Goal: Transaction & Acquisition: Purchase product/service

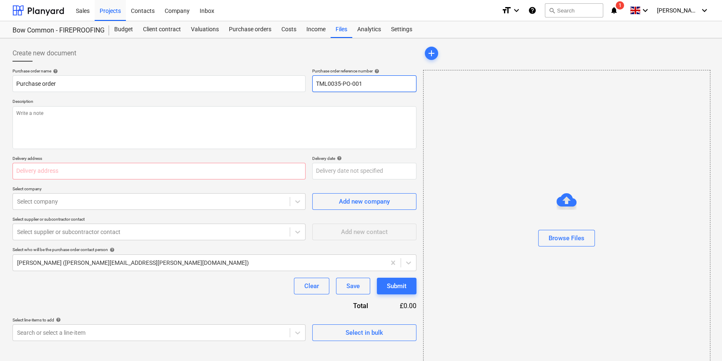
drag, startPoint x: 362, startPoint y: 83, endPoint x: 312, endPoint y: 84, distance: 50.0
click at [312, 84] on input "TML0035-PO-001" at bounding box center [364, 83] width 104 height 17
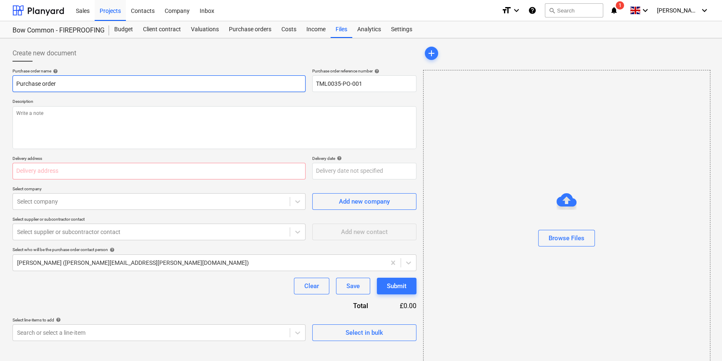
type textarea "x"
drag, startPoint x: 58, startPoint y: 82, endPoint x: 12, endPoint y: 82, distance: 46.7
click at [12, 82] on div "Create new document Purchase order name help Purchase order Purchase order refe…" at bounding box center [214, 209] width 410 height 335
type textarea "x"
paste input "TML0035-PO-001"
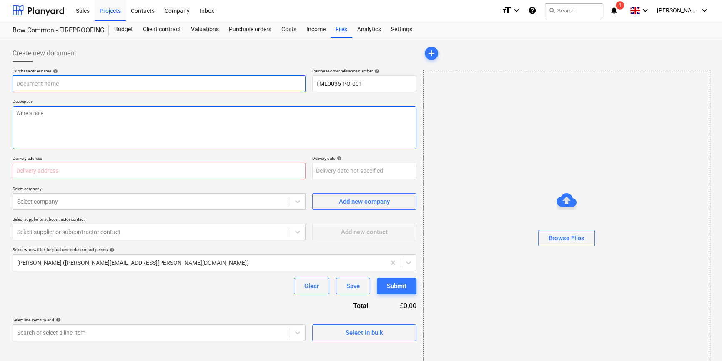
type input "TML0035-PO-001"
type textarea "x"
type input "TML0035-PO-001"
type textarea "x"
type input "TML0035-PO-001 H"
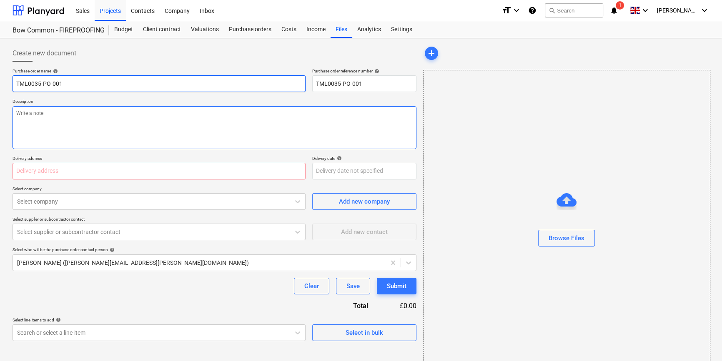
type textarea "x"
type input "TML0035-PO-001 Hi"
type textarea "x"
type input "TML0035-PO-001 Hil"
type textarea "x"
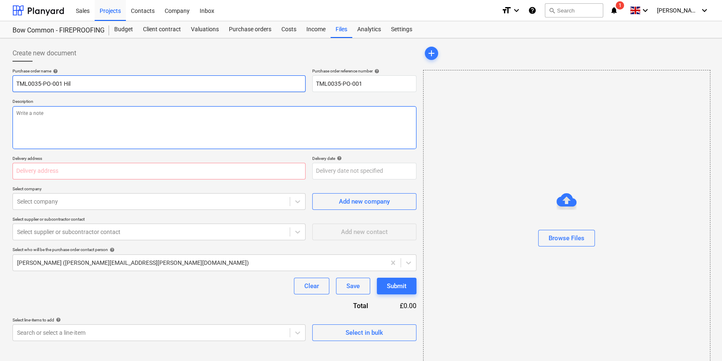
type input "TML0035-PO-001 Hilt"
type textarea "x"
type input "TML0035-PO-001 Hilti"
type textarea "x"
type input "TML0035-PO-001 Hilti"
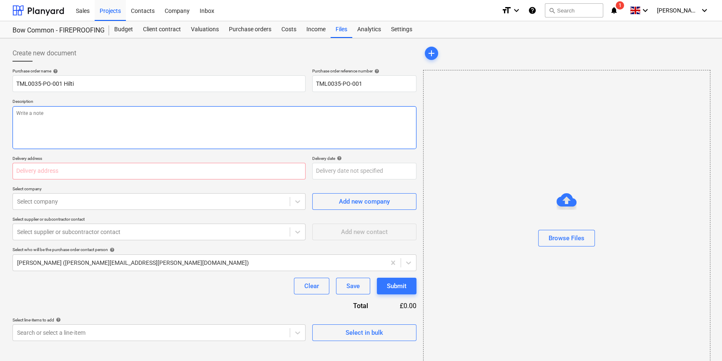
type textarea "x"
click at [57, 125] on textarea at bounding box center [215, 127] width 404 height 43
type textarea "S"
type textarea "x"
type textarea "Si"
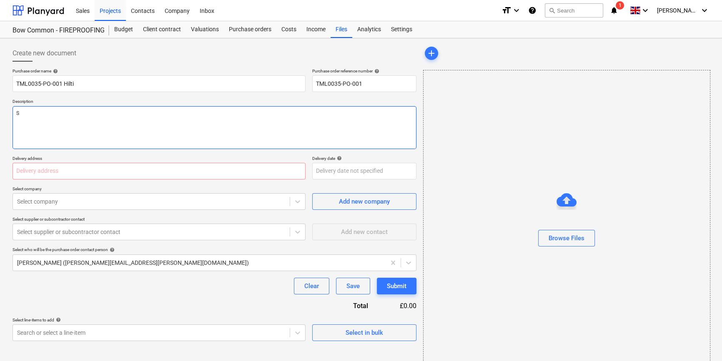
type textarea "x"
type textarea "Sit"
type textarea "x"
type textarea "Site"
type textarea "x"
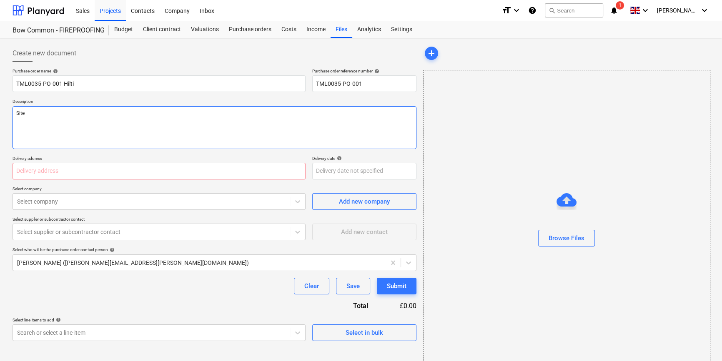
type textarea "Site"
type textarea "x"
type textarea "Site c"
type textarea "x"
type textarea "Site co"
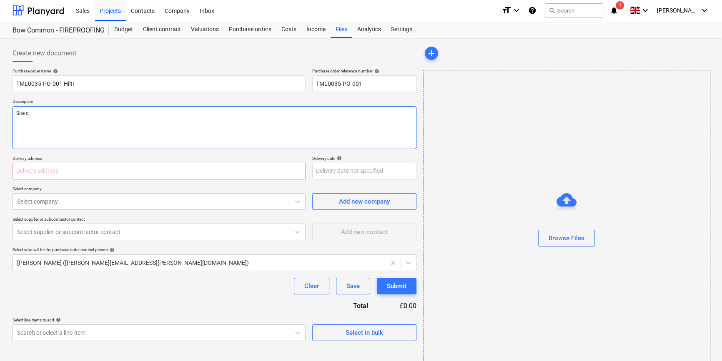
type textarea "x"
type textarea "Site con"
type textarea "x"
type textarea "Site cont"
type textarea "x"
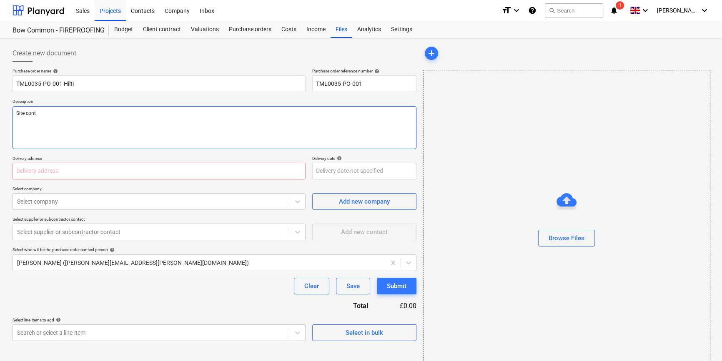
type textarea "Site conta"
type textarea "x"
type textarea "Site contac"
type textarea "x"
type textarea "Site contact"
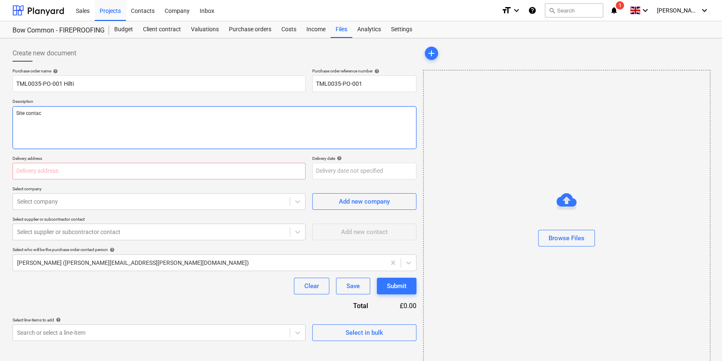
type textarea "x"
type textarea "Site contact"
type textarea "x"
type textarea "Site contact M"
type textarea "x"
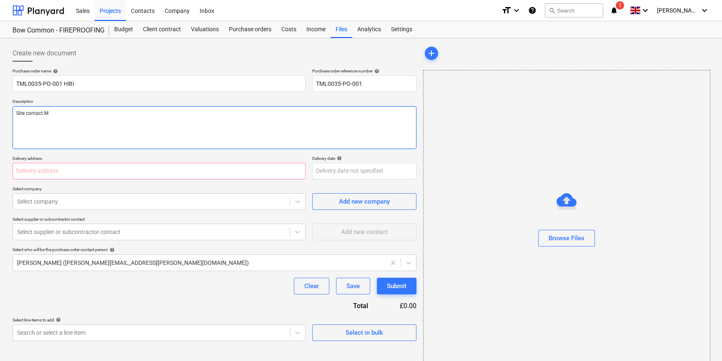
type textarea "Site contact Mi"
type textarea "x"
type textarea "Site contact Mih"
type textarea "x"
type textarea "Site contact Miha"
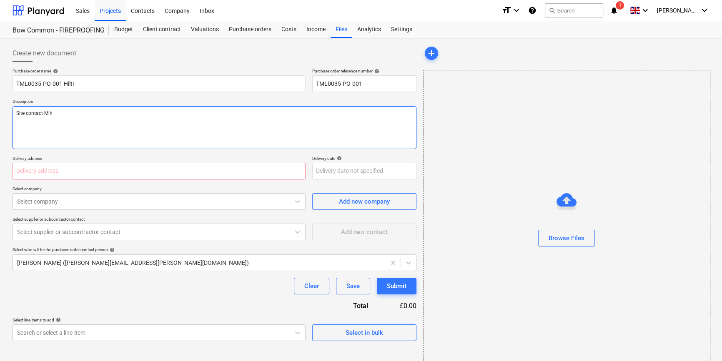
type textarea "x"
type textarea "Site contact Mihai"
type textarea "x"
type textarea "Site contact Mihai"
type textarea "x"
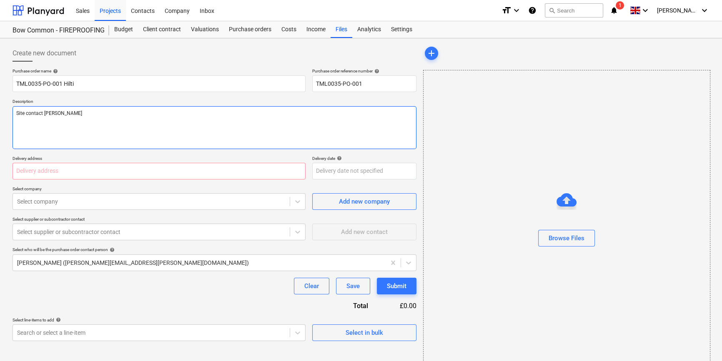
type textarea "Site contact Mihai M"
type textarea "x"
type textarea "Site contact Mihai Mu"
type textarea "x"
type textarea "Site contact Mihai Mur"
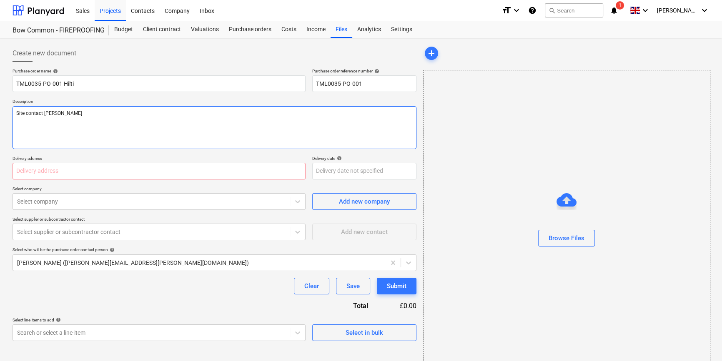
type textarea "x"
type textarea "Site contact Mihai Murg"
type textarea "x"
type textarea "Site contact Mihai Murgu"
type textarea "x"
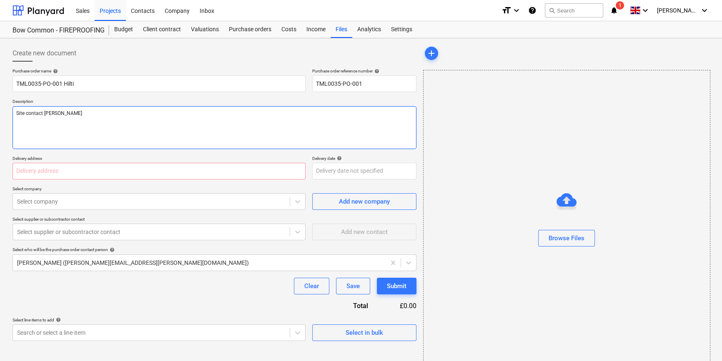
type textarea "Site contact Mihai Murgu"
type textarea "x"
type textarea "Site contact Mihai Murgu 0"
type textarea "x"
type textarea "Site contact Mihai Murgu 07"
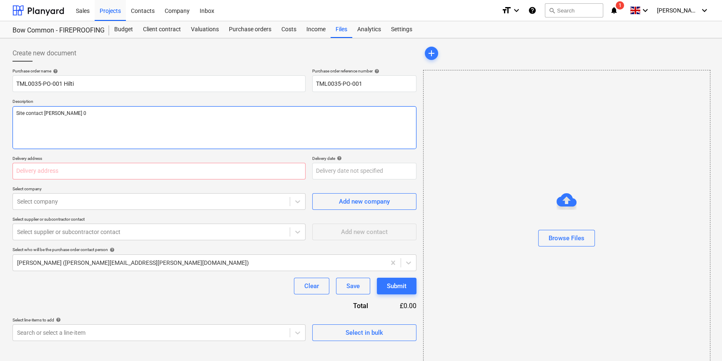
type textarea "x"
type textarea "Site contact Mihai Murgu 074"
type textarea "x"
type textarea "Site contact Mihai Murgu 0745"
type textarea "x"
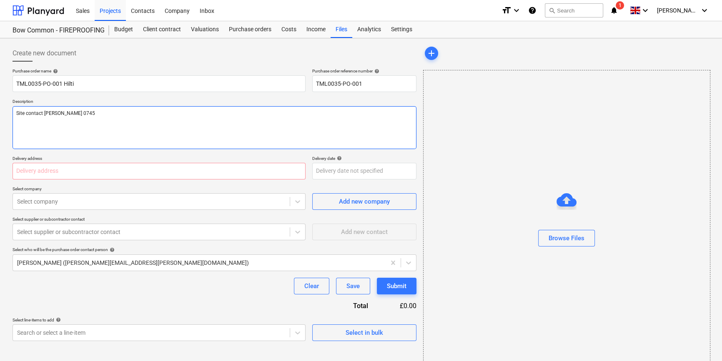
type textarea "Site contact Mihai Murgu 07456"
type textarea "x"
type textarea "Site contact Mihai Murgu 07456"
type textarea "x"
type textarea "Site contact Mihai Murgu 07456 5"
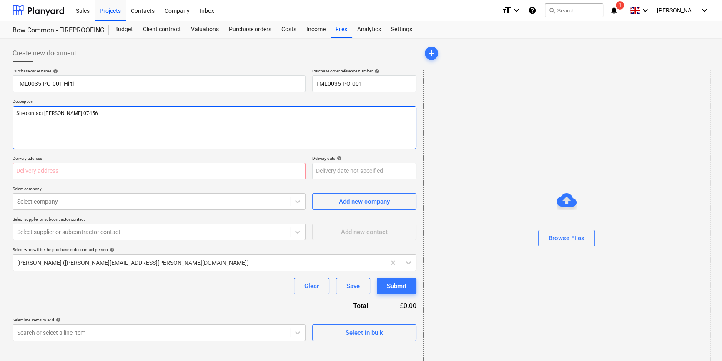
type textarea "x"
type textarea "Site contact Mihai Murgu 07456 50"
type textarea "x"
type textarea "Site contact Mihai Murgu 07456 508"
type textarea "x"
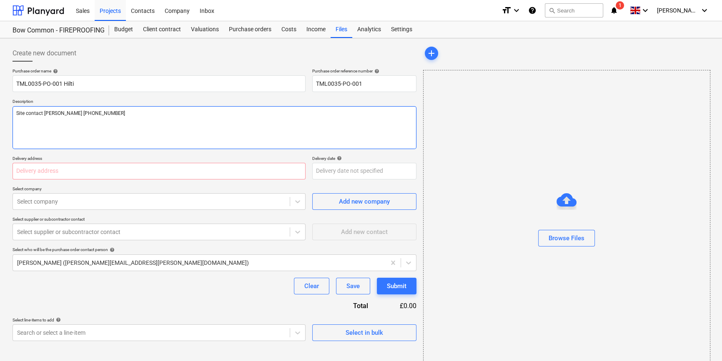
type textarea "Site contact Mihai Murgu 07456 5087"
type textarea "x"
type textarea "Site contact Mihai Murgu 07456 50875"
type textarea "x"
type textarea "Site contact Mihai Murgu 07456 508759"
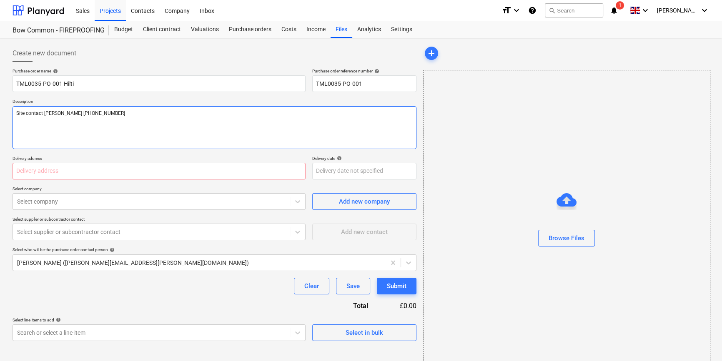
type textarea "x"
type textarea "Site contact Mihai Murgu 07456 508759"
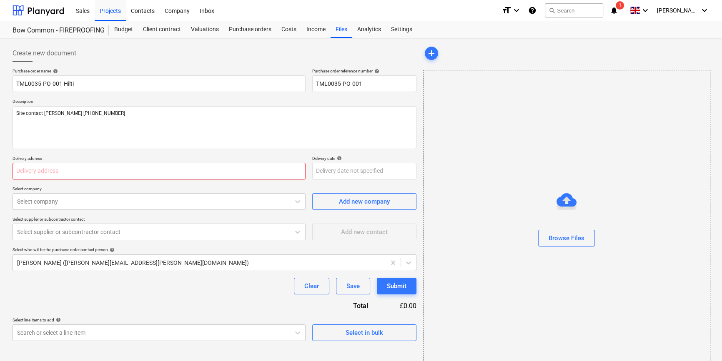
click at [63, 170] on input "text" at bounding box center [159, 171] width 293 height 17
type textarea "x"
paste input "[GEOGRAPHIC_DATA][PERSON_NAME], [GEOGRAPHIC_DATA], Former Gasworks, [STREET_ADD…"
type input "[GEOGRAPHIC_DATA][PERSON_NAME], [GEOGRAPHIC_DATA], Former Gasworks, [STREET_ADD…"
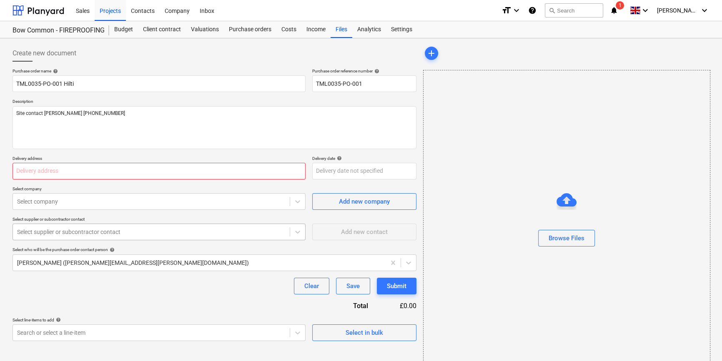
type textarea "x"
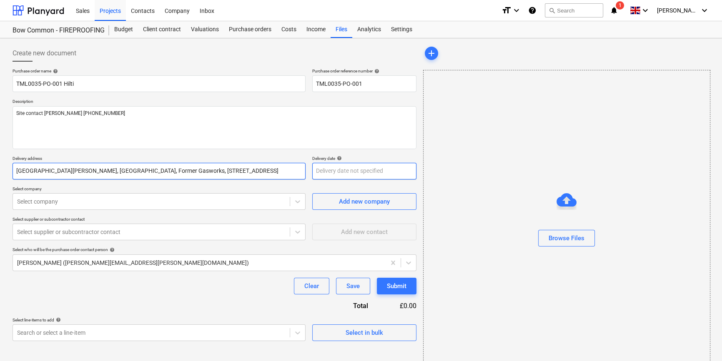
type input "[GEOGRAPHIC_DATA][PERSON_NAME], [GEOGRAPHIC_DATA], Former Gasworks, [STREET_ADD…"
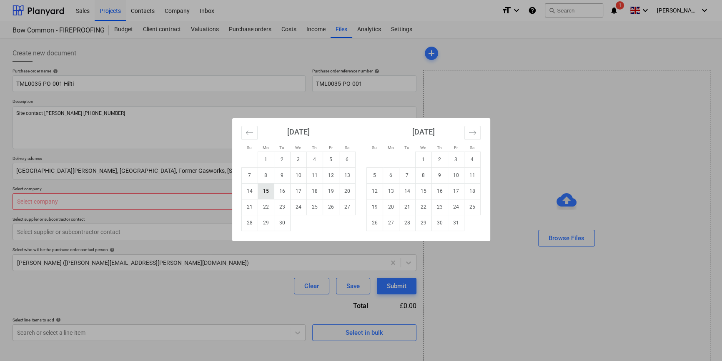
type textarea "x"
click at [263, 191] on td "15" at bounding box center [266, 191] width 16 height 16
type input "15 Sep 2025"
type textarea "x"
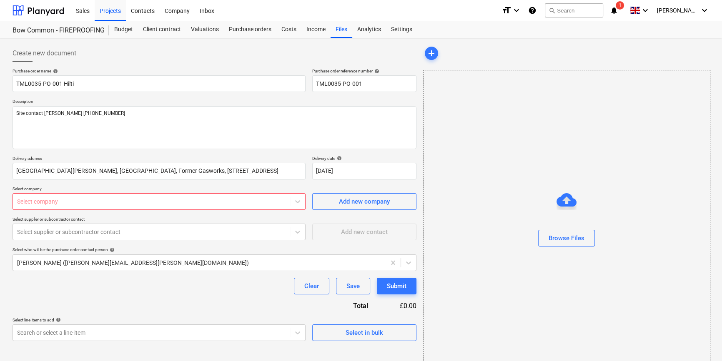
click at [185, 200] on div at bounding box center [151, 202] width 268 height 8
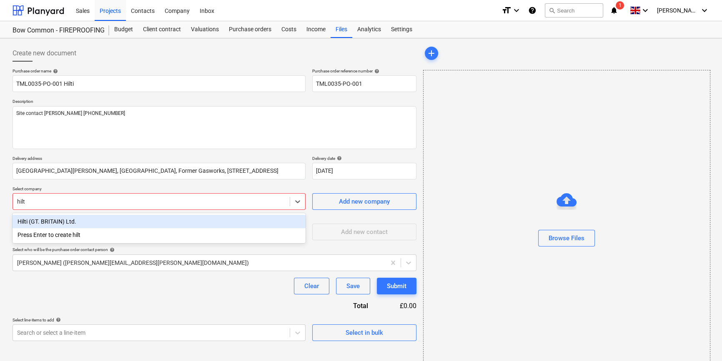
type input "hilti"
click at [67, 222] on div "Hilti (GT. BRITAIN) Ltd." at bounding box center [159, 221] width 293 height 13
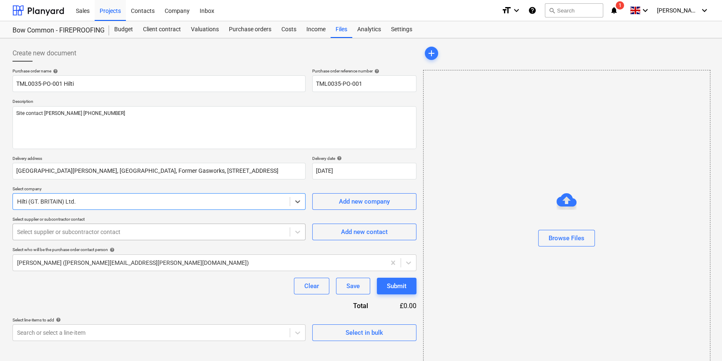
click at [65, 232] on div at bounding box center [151, 232] width 268 height 8
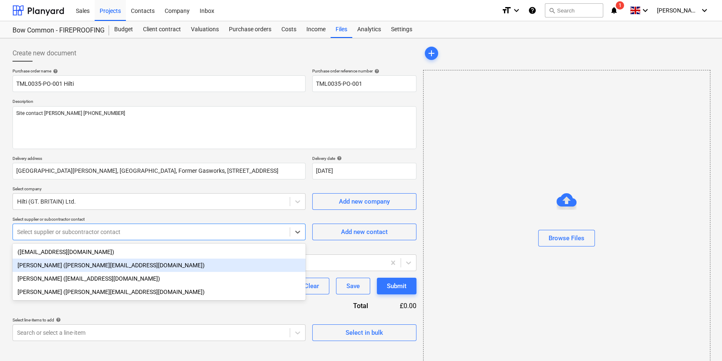
click at [56, 268] on div "Richard Webster (richard.webster2@hilti.com)" at bounding box center [159, 265] width 293 height 13
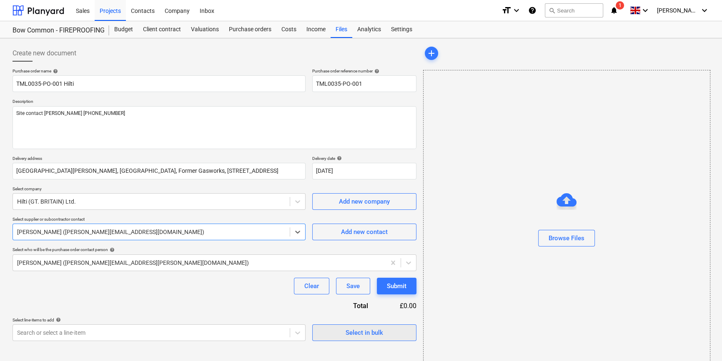
click at [337, 333] on span "Select in bulk" at bounding box center [364, 333] width 83 height 11
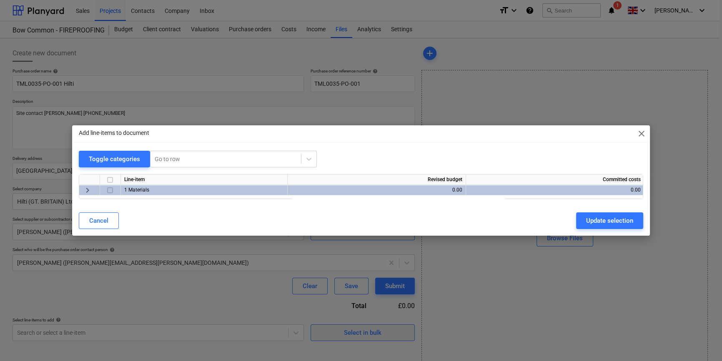
type textarea "x"
click at [111, 191] on input "checkbox" at bounding box center [110, 190] width 10 height 10
checkbox input "true"
click at [600, 221] on div "Update selection" at bounding box center [611, 220] width 47 height 11
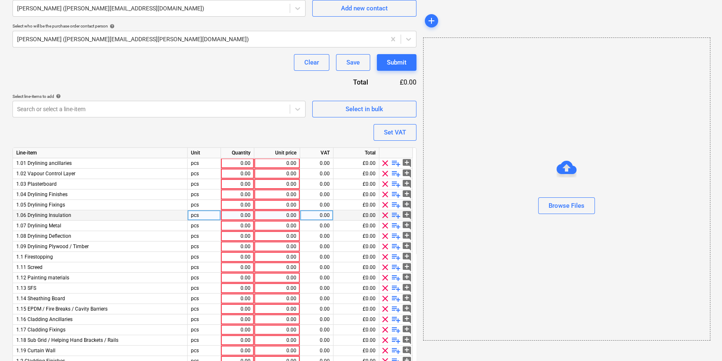
scroll to position [265, 0]
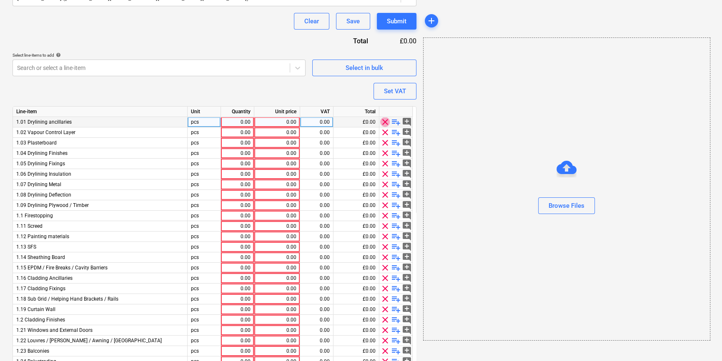
click at [384, 122] on span "clear" at bounding box center [385, 122] width 10 height 10
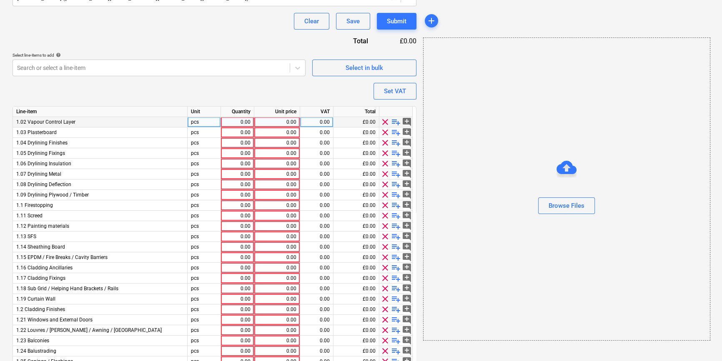
click at [385, 122] on span "clear" at bounding box center [385, 122] width 10 height 10
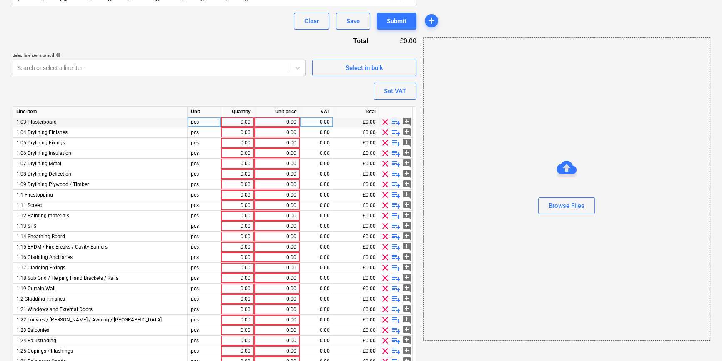
click at [385, 122] on span "clear" at bounding box center [385, 122] width 10 height 10
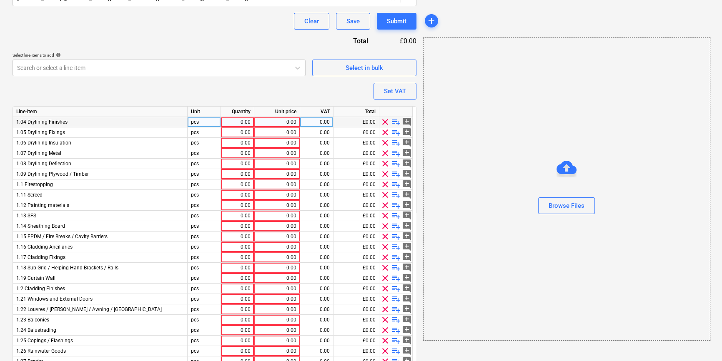
click at [385, 122] on span "clear" at bounding box center [385, 122] width 10 height 10
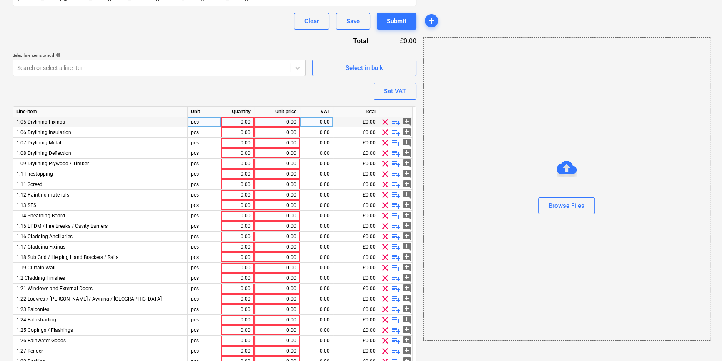
click at [385, 122] on span "clear" at bounding box center [385, 122] width 10 height 10
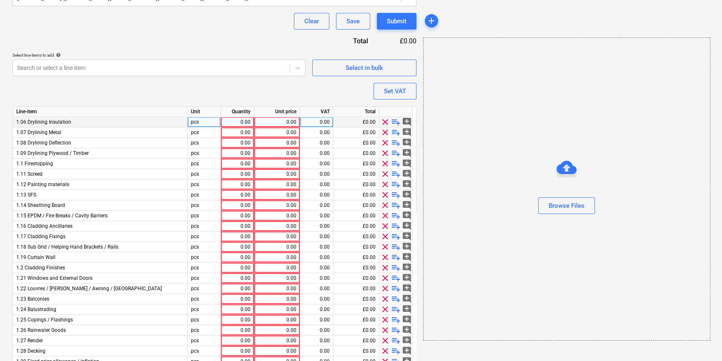
click at [385, 122] on span "clear" at bounding box center [385, 122] width 10 height 10
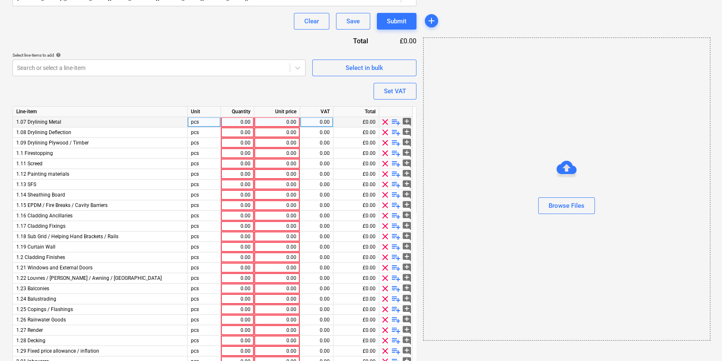
click at [385, 122] on span "clear" at bounding box center [385, 122] width 10 height 10
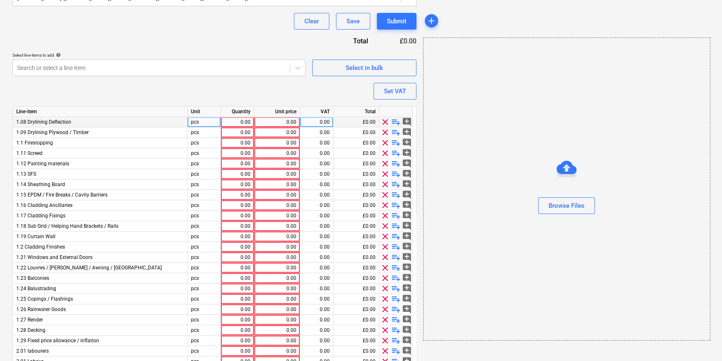
click at [385, 122] on span "clear" at bounding box center [385, 122] width 10 height 10
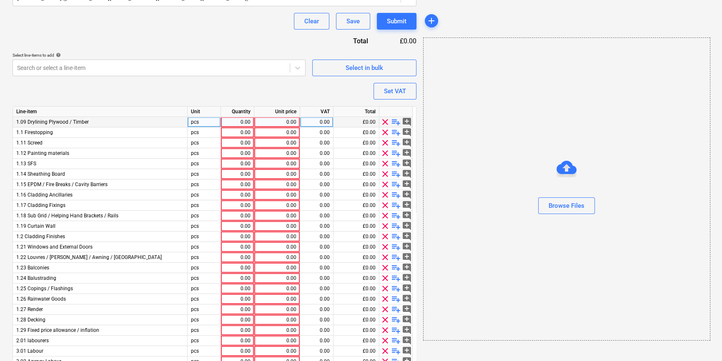
click at [385, 122] on span "clear" at bounding box center [385, 122] width 10 height 10
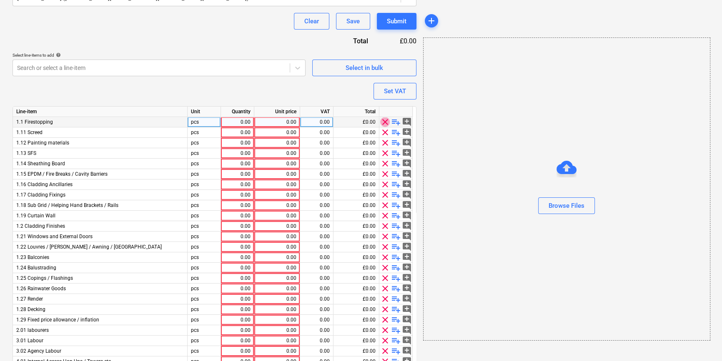
click at [384, 122] on span "clear" at bounding box center [385, 122] width 10 height 10
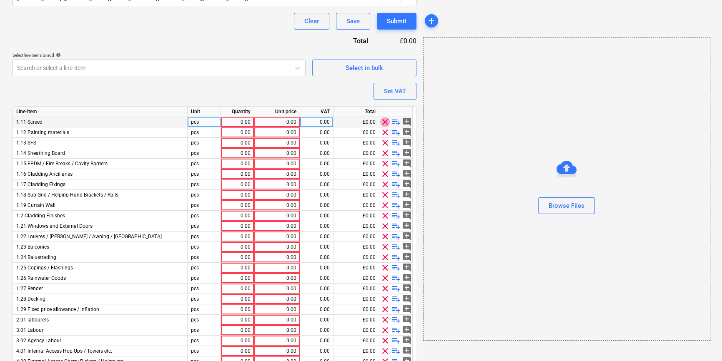
click at [384, 122] on span "clear" at bounding box center [385, 122] width 10 height 10
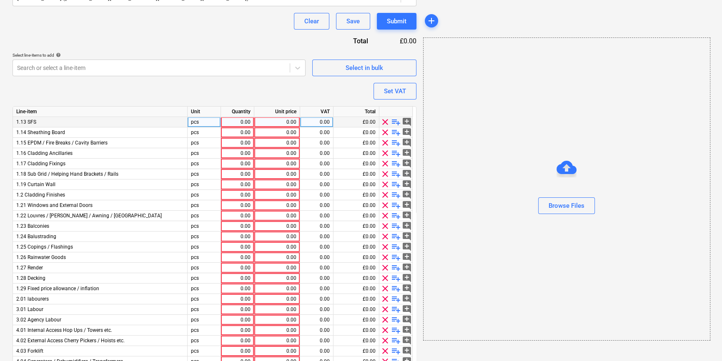
click at [384, 122] on span "clear" at bounding box center [385, 122] width 10 height 10
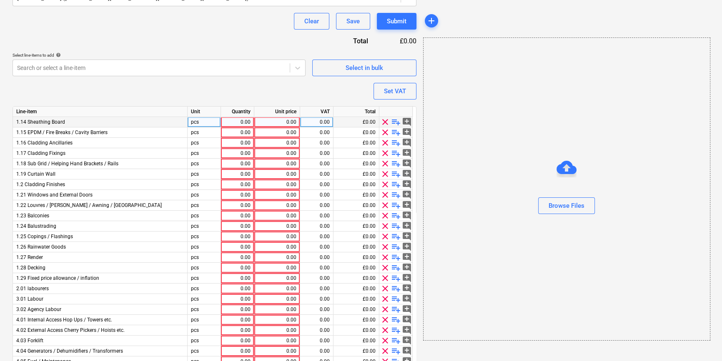
click at [384, 122] on span "clear" at bounding box center [385, 122] width 10 height 10
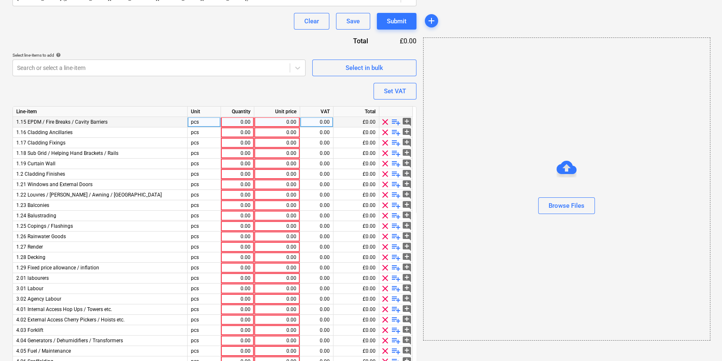
click at [384, 122] on span "clear" at bounding box center [385, 122] width 10 height 10
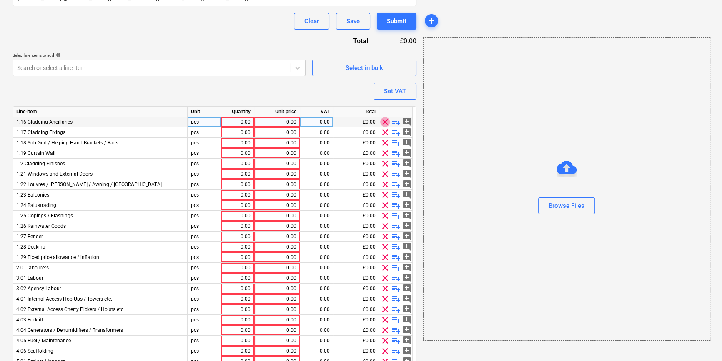
click at [384, 122] on span "clear" at bounding box center [385, 122] width 10 height 10
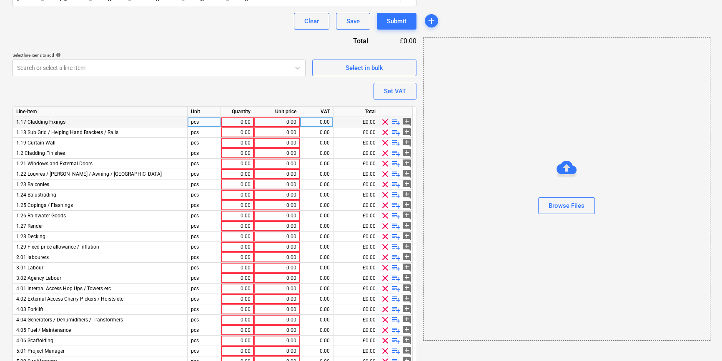
click at [384, 122] on span "clear" at bounding box center [385, 122] width 10 height 10
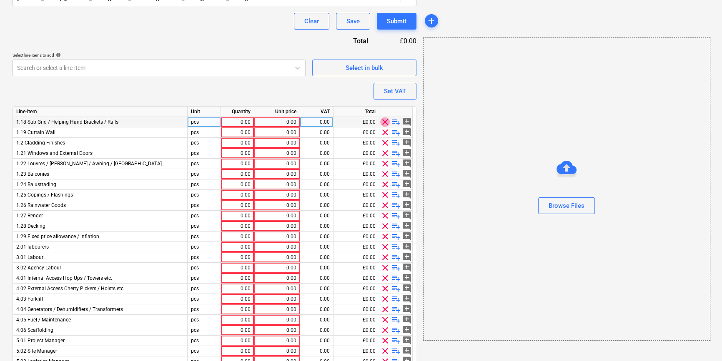
click at [384, 122] on span "clear" at bounding box center [385, 122] width 10 height 10
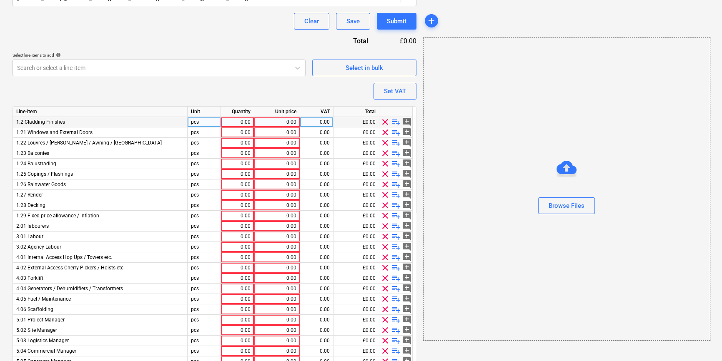
click at [384, 122] on span "clear" at bounding box center [385, 122] width 10 height 10
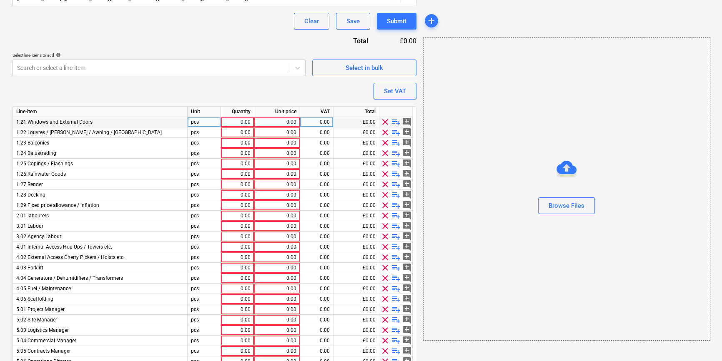
click at [384, 122] on span "clear" at bounding box center [385, 122] width 10 height 10
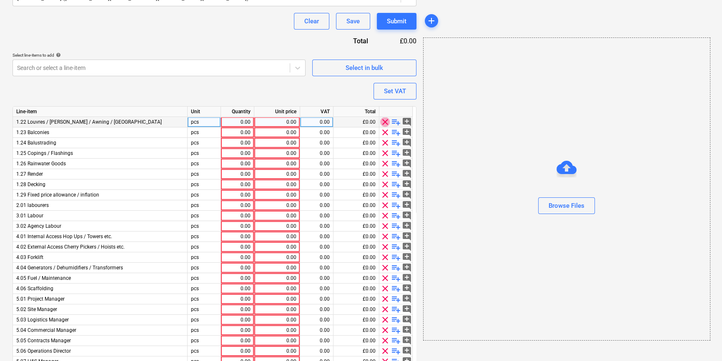
click at [384, 122] on span "clear" at bounding box center [385, 122] width 10 height 10
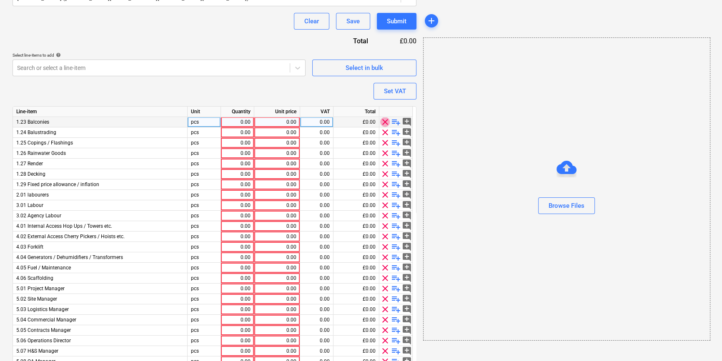
click at [384, 122] on span "clear" at bounding box center [385, 122] width 10 height 10
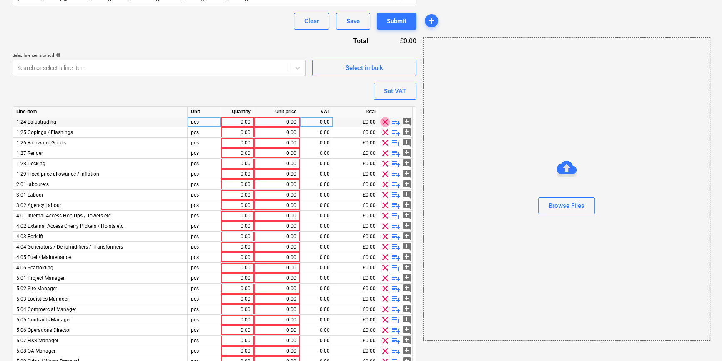
click at [384, 122] on span "clear" at bounding box center [385, 122] width 10 height 10
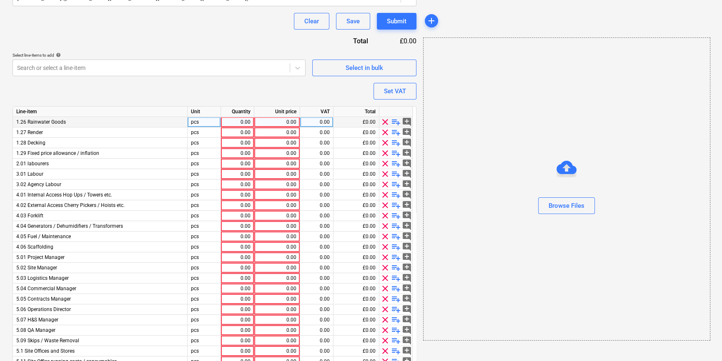
click at [384, 122] on span "clear" at bounding box center [385, 122] width 10 height 10
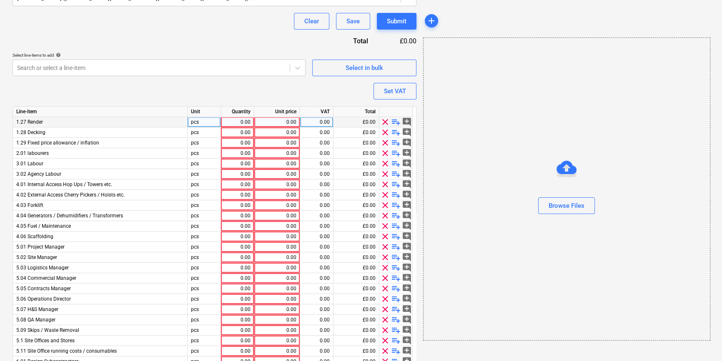
click at [384, 122] on span "clear" at bounding box center [385, 122] width 10 height 10
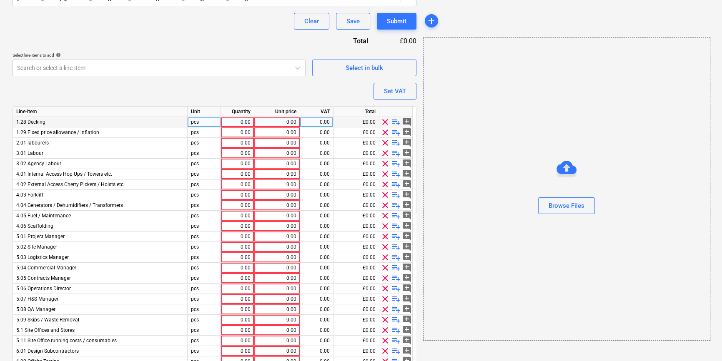
click at [384, 122] on span "clear" at bounding box center [385, 122] width 10 height 10
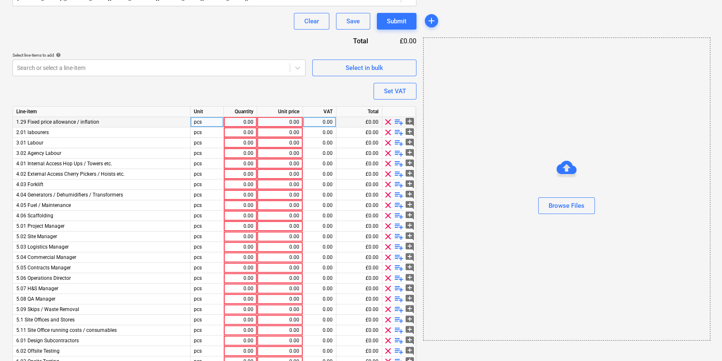
click at [384, 122] on span "clear" at bounding box center [388, 122] width 10 height 10
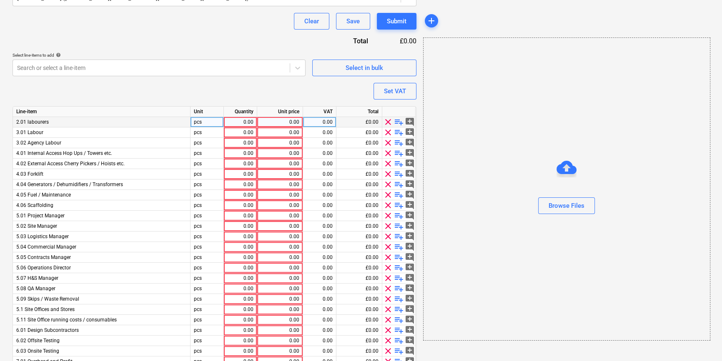
click at [384, 122] on span "clear" at bounding box center [388, 122] width 10 height 10
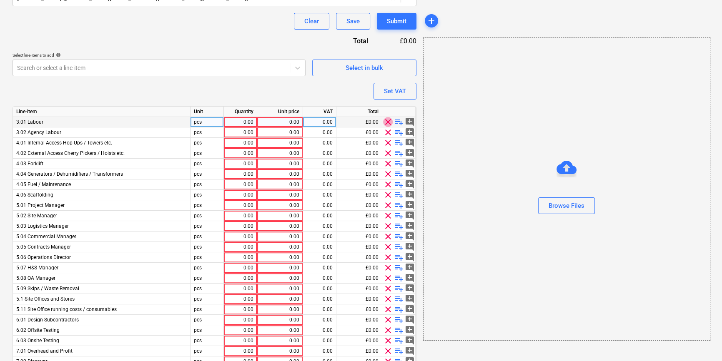
click at [384, 122] on span "clear" at bounding box center [388, 122] width 10 height 10
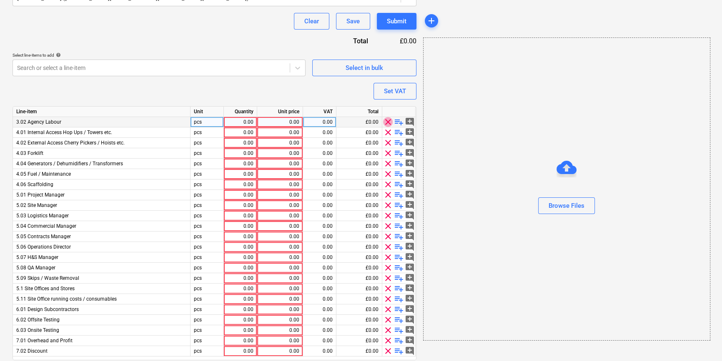
click at [386, 121] on span "clear" at bounding box center [388, 122] width 10 height 10
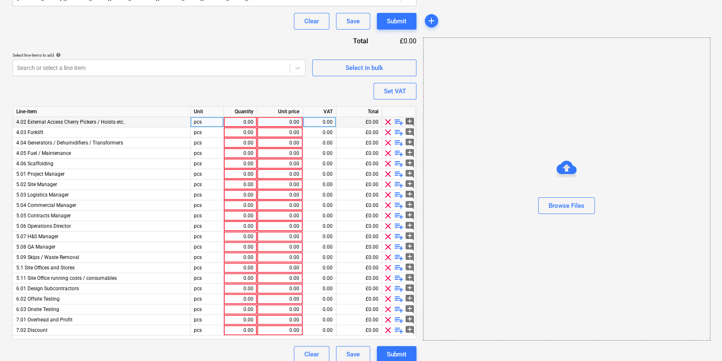
click at [386, 121] on span "clear" at bounding box center [388, 122] width 10 height 10
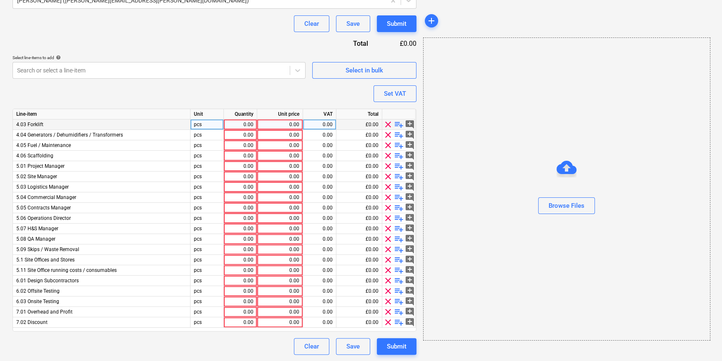
click at [386, 121] on span "clear" at bounding box center [388, 125] width 10 height 10
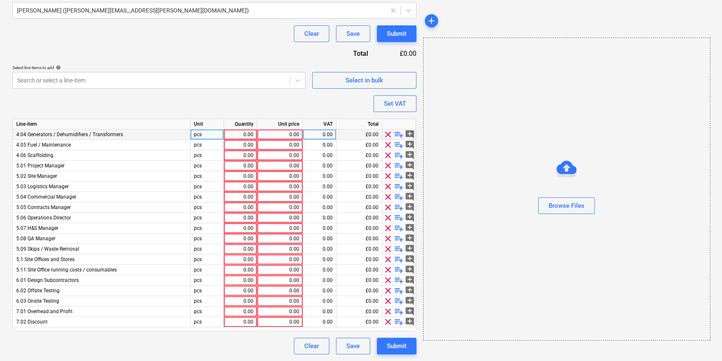
scroll to position [252, 0]
click at [386, 121] on div at bounding box center [398, 125] width 33 height 10
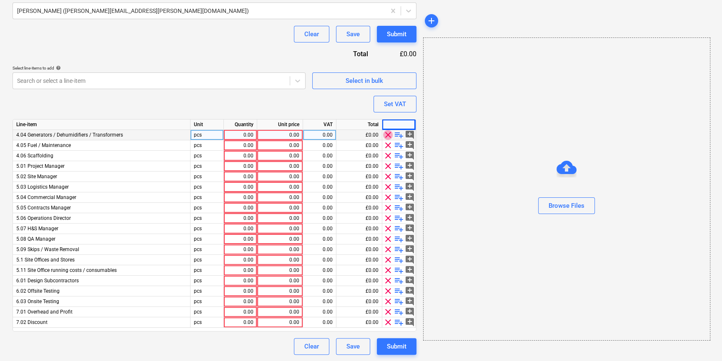
click at [388, 136] on span "clear" at bounding box center [388, 135] width 10 height 10
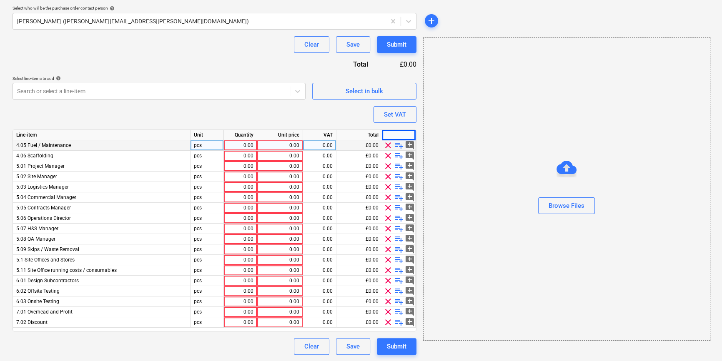
click at [388, 136] on div at bounding box center [398, 135] width 33 height 10
click at [386, 147] on span "clear" at bounding box center [388, 145] width 10 height 10
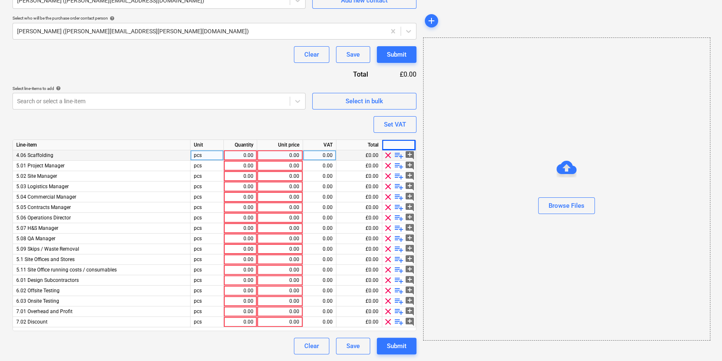
scroll to position [231, 0]
click at [387, 322] on span "clear" at bounding box center [388, 323] width 10 height 10
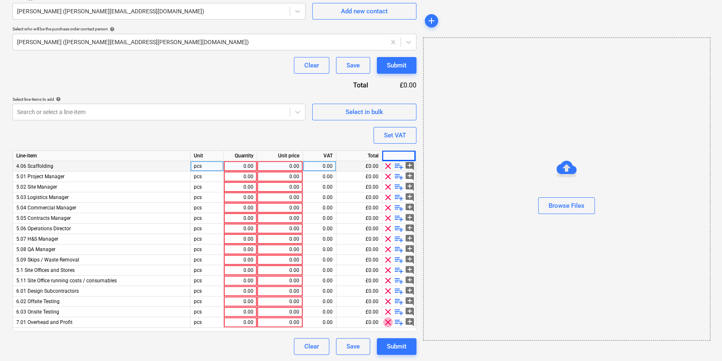
click at [387, 322] on span "clear" at bounding box center [388, 323] width 10 height 10
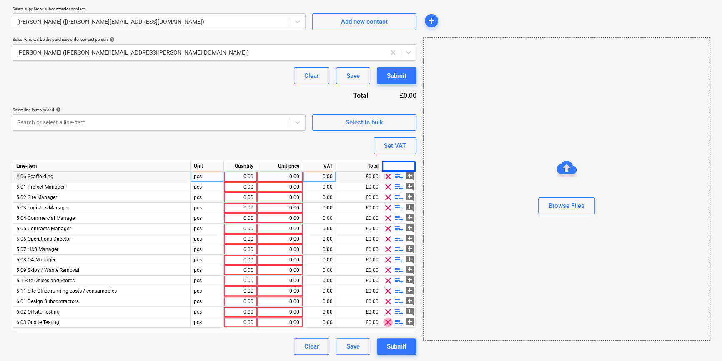
click at [387, 322] on span "clear" at bounding box center [388, 323] width 10 height 10
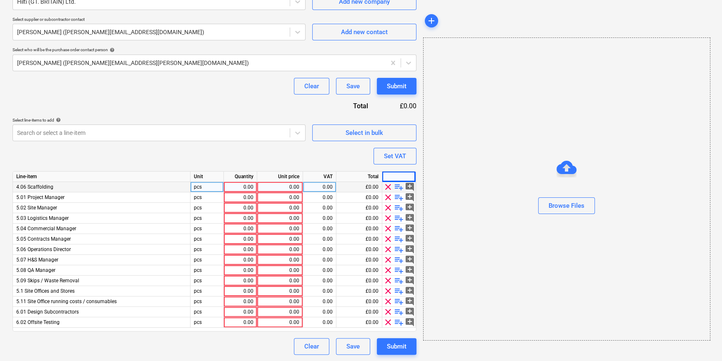
click at [387, 322] on span "clear" at bounding box center [388, 323] width 10 height 10
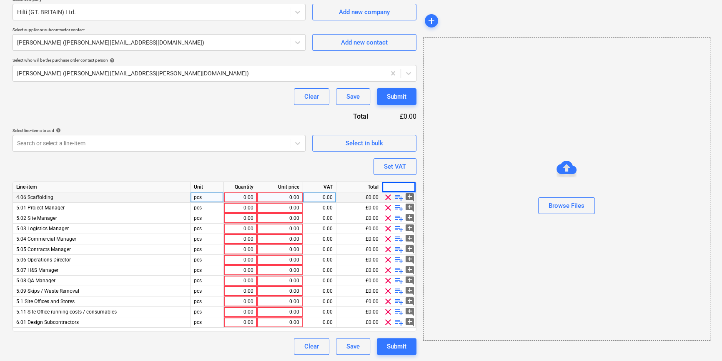
click at [387, 322] on span "clear" at bounding box center [388, 323] width 10 height 10
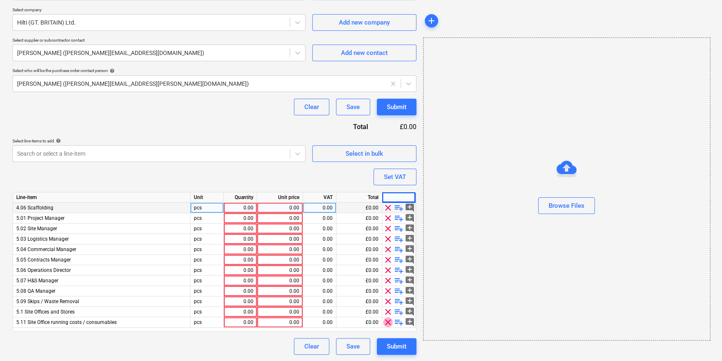
click at [387, 322] on span "clear" at bounding box center [388, 323] width 10 height 10
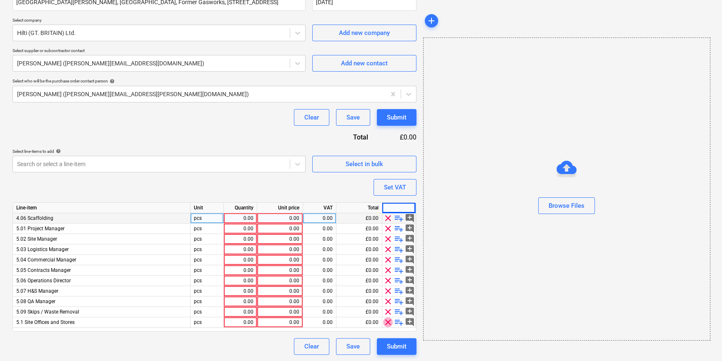
click at [387, 322] on span "clear" at bounding box center [388, 323] width 10 height 10
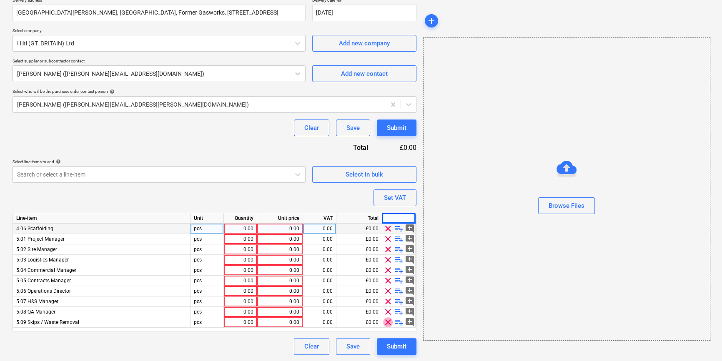
click at [387, 322] on span "clear" at bounding box center [388, 323] width 10 height 10
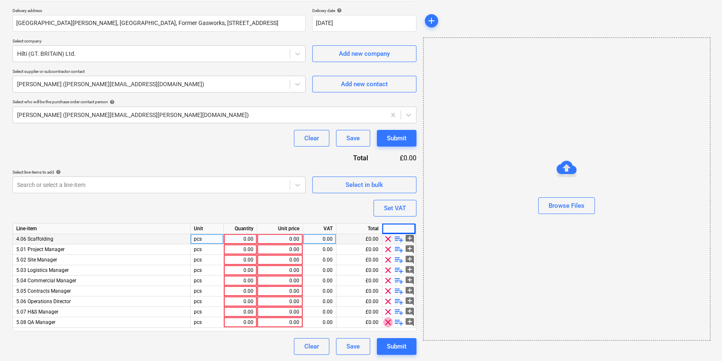
click at [387, 322] on span "clear" at bounding box center [388, 323] width 10 height 10
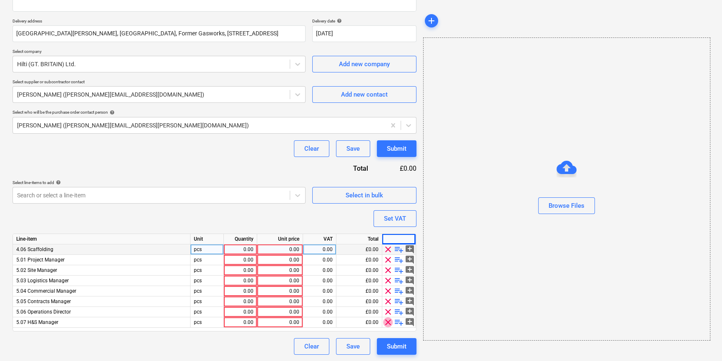
click at [387, 322] on span "clear" at bounding box center [388, 323] width 10 height 10
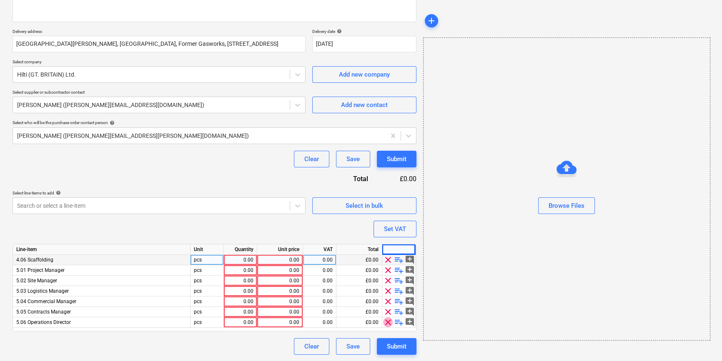
click at [387, 322] on span "clear" at bounding box center [388, 323] width 10 height 10
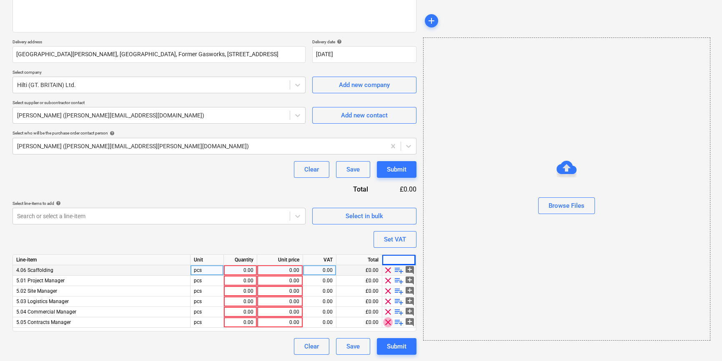
click at [387, 322] on span "clear" at bounding box center [388, 323] width 10 height 10
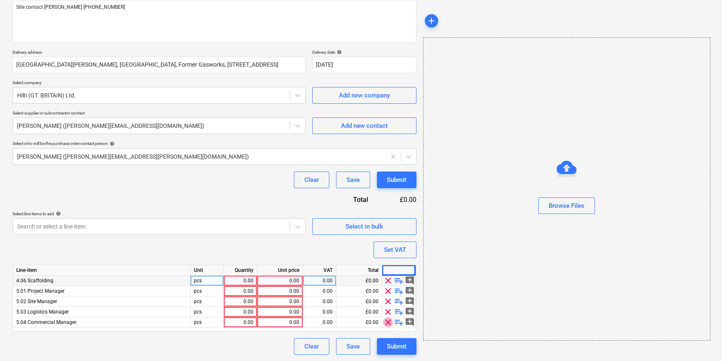
click at [387, 322] on span "clear" at bounding box center [388, 323] width 10 height 10
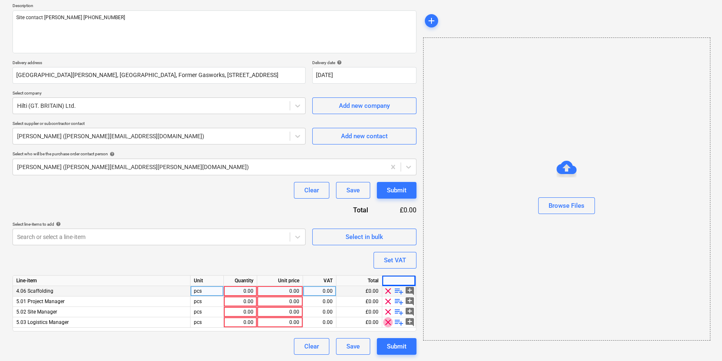
click at [387, 322] on span "clear" at bounding box center [388, 323] width 10 height 10
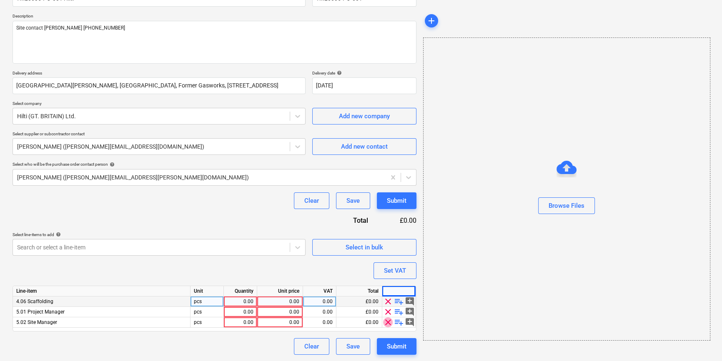
click at [386, 322] on span "clear" at bounding box center [388, 323] width 10 height 10
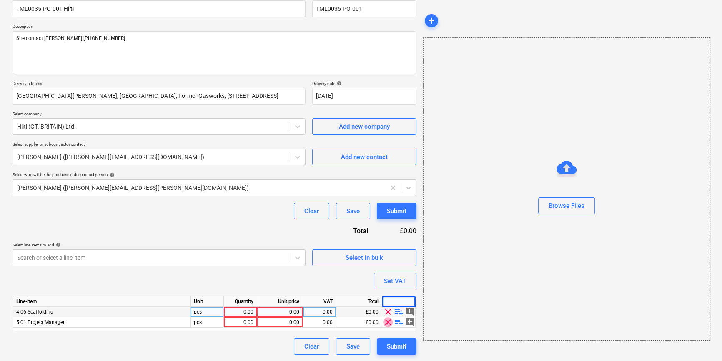
click at [386, 322] on span "clear" at bounding box center [388, 323] width 10 height 10
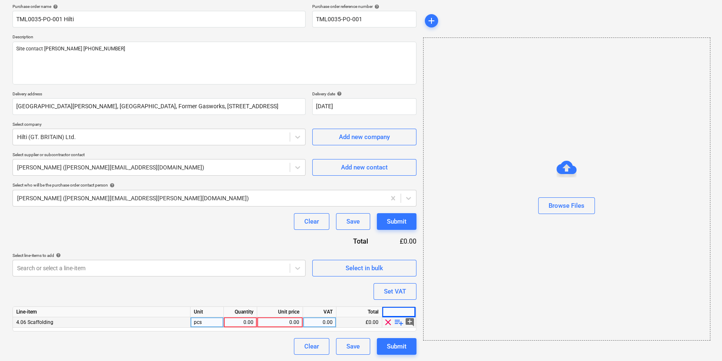
click at [386, 322] on span "clear" at bounding box center [388, 323] width 10 height 10
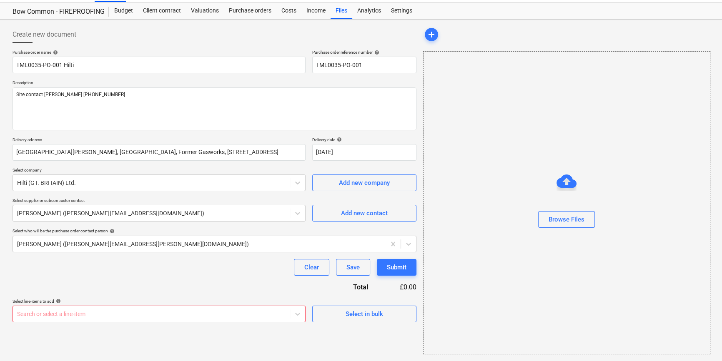
scroll to position [18, 0]
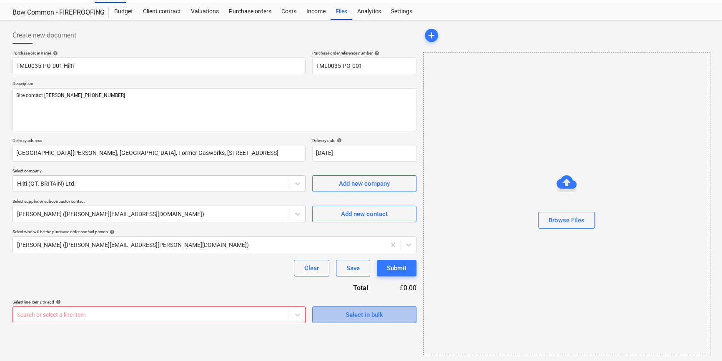
click at [376, 317] on div "Select in bulk" at bounding box center [364, 315] width 38 height 11
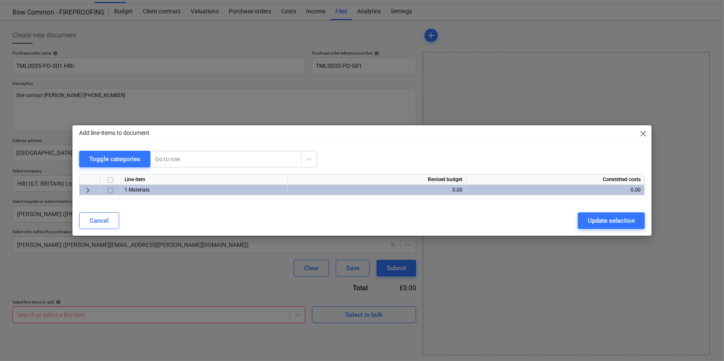
click at [87, 191] on span "keyboard_arrow_right" at bounding box center [88, 190] width 10 height 10
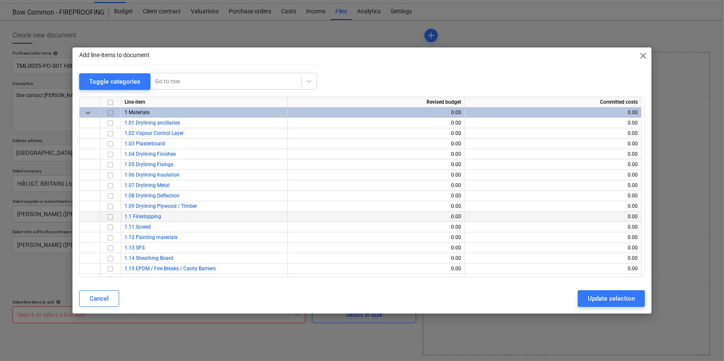
click at [110, 217] on input "checkbox" at bounding box center [110, 217] width 10 height 10
click at [616, 300] on div "Update selection" at bounding box center [611, 298] width 47 height 11
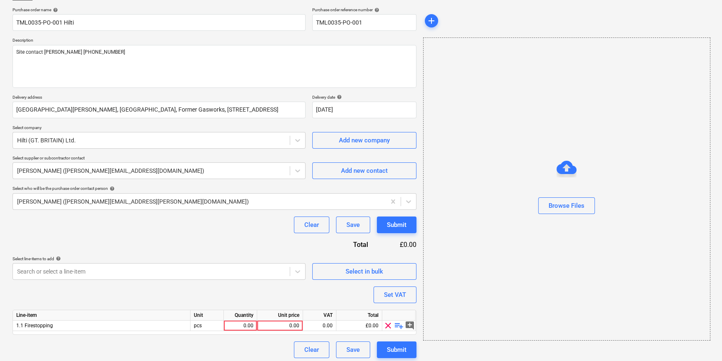
scroll to position [65, 0]
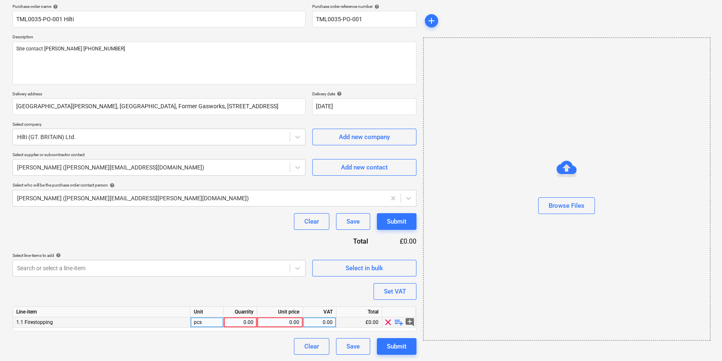
click at [397, 323] on span "playlist_add" at bounding box center [399, 323] width 10 height 10
type textarea "x"
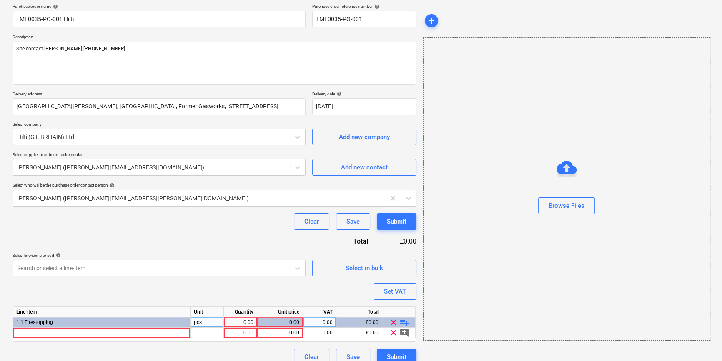
click at [245, 323] on div "0.00" at bounding box center [240, 323] width 26 height 10
type input "1"
type textarea "x"
click at [24, 333] on div at bounding box center [102, 333] width 178 height 10
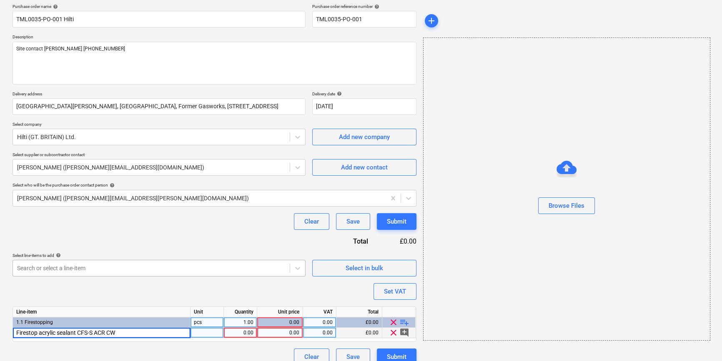
type input "Firestop acrylic sealant CFS-S ACR CW"
type textarea "x"
type input "435"
click at [113, 333] on div "Firestop acrylic sealant CFS-S ACR CW" at bounding box center [102, 333] width 178 height 10
click at [113, 333] on input "Firestop acrylic sealant CFS-S ACR CW" at bounding box center [101, 333] width 177 height 10
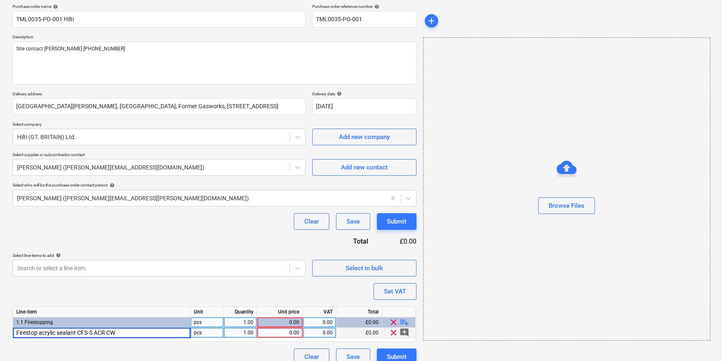
click at [120, 333] on input "Firestop acrylic sealant CFS-S ACR CW" at bounding box center [101, 333] width 177 height 10
type input "Firestop acrylic sealant CFS-S ACR CW 435859"
type textarea "x"
type input "400"
type textarea "x"
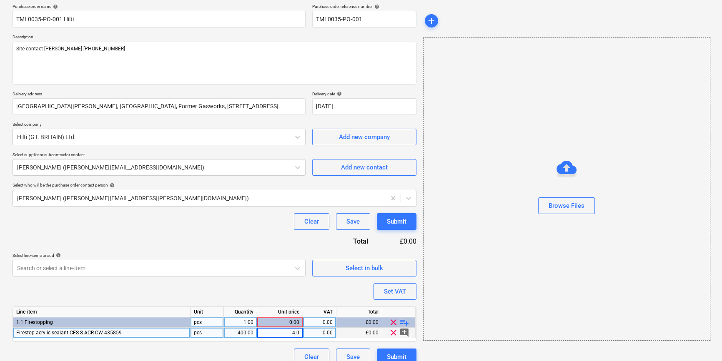
type input "4.03"
type textarea "x"
type input "20"
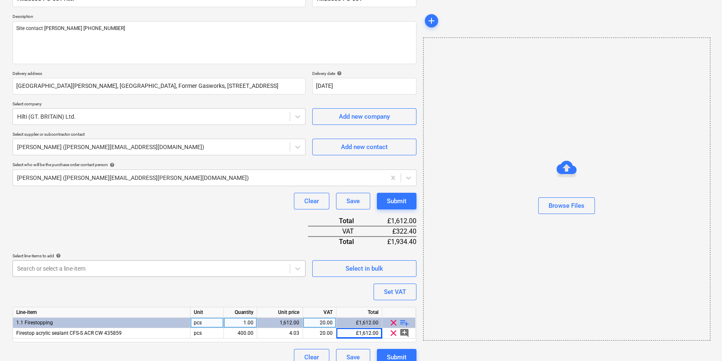
scroll to position [96, 0]
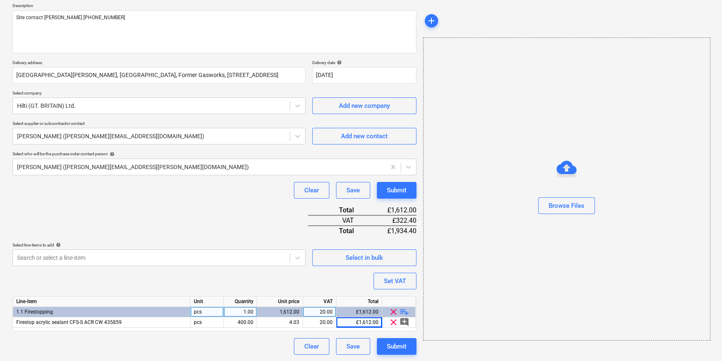
click at [403, 311] on span "playlist_add" at bounding box center [404, 312] width 10 height 10
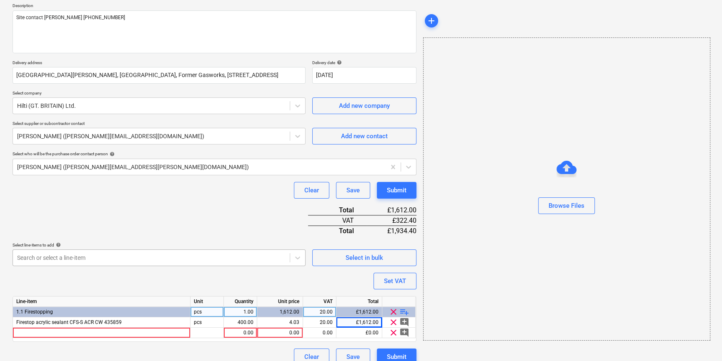
type textarea "x"
click at [21, 333] on div at bounding box center [102, 333] width 178 height 10
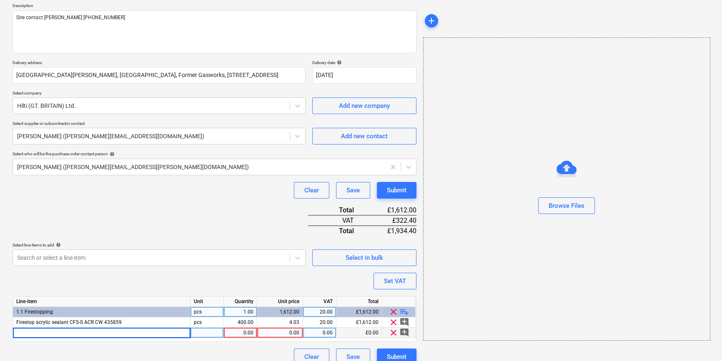
type input "Screw anchor HUS3-H 6x40/5"
type textarea "x"
click at [90, 332] on div "Screw anchor HUS3-H 6x40/5" at bounding box center [102, 333] width 178 height 10
click at [103, 332] on input "Screw anchor HUS3-H 6x40/5" at bounding box center [101, 333] width 177 height 10
click at [100, 331] on input "Screw anchor HUS3-H 6x40/5" at bounding box center [101, 333] width 177 height 10
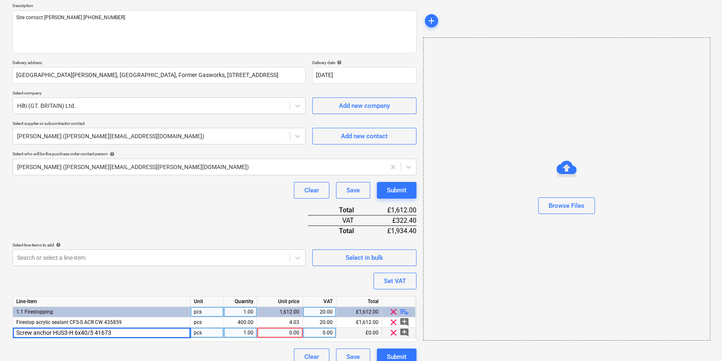
type input "Screw anchor HUS3-H 6x40/5 416735"
type textarea "x"
type input "100"
type textarea "x"
type input ".92"
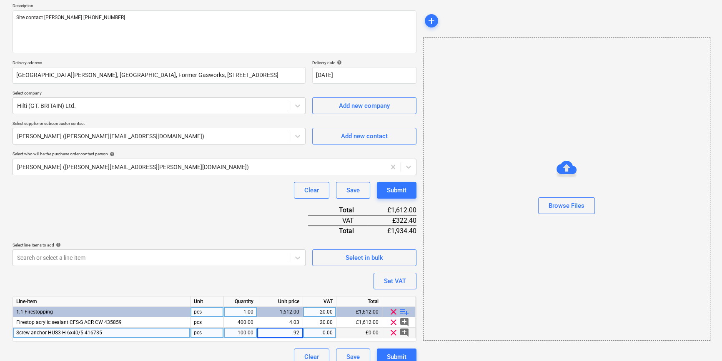
type textarea "x"
type input "20"
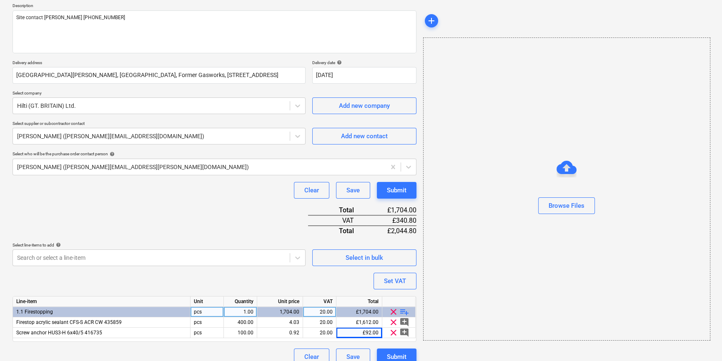
click at [403, 310] on span "playlist_add" at bounding box center [404, 312] width 10 height 10
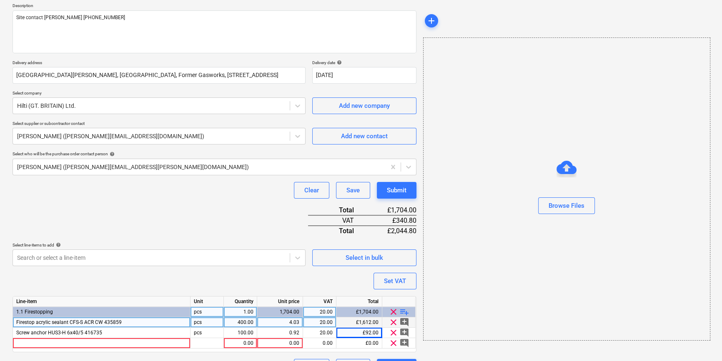
type textarea "x"
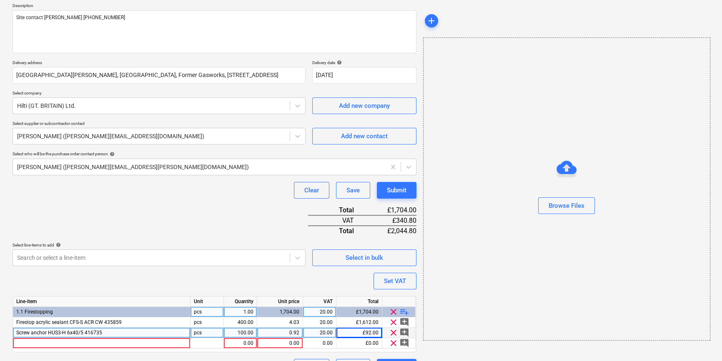
click at [285, 332] on div "0.92" at bounding box center [279, 333] width 39 height 10
type input ".4847"
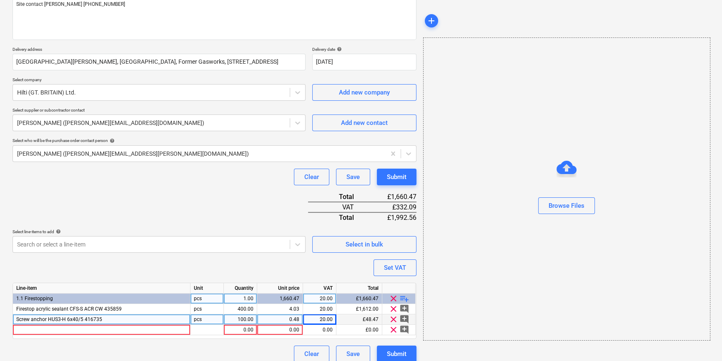
scroll to position [117, 0]
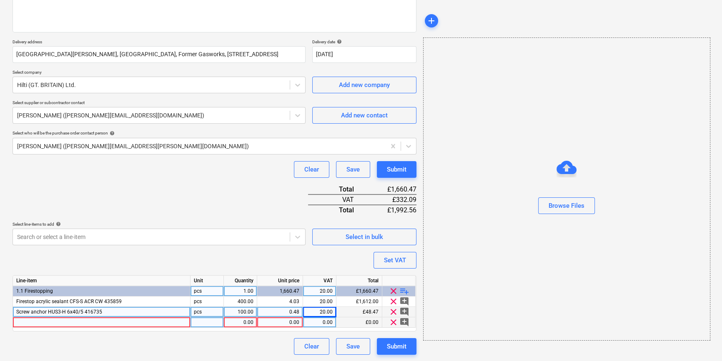
click at [28, 321] on div at bounding box center [102, 323] width 178 height 10
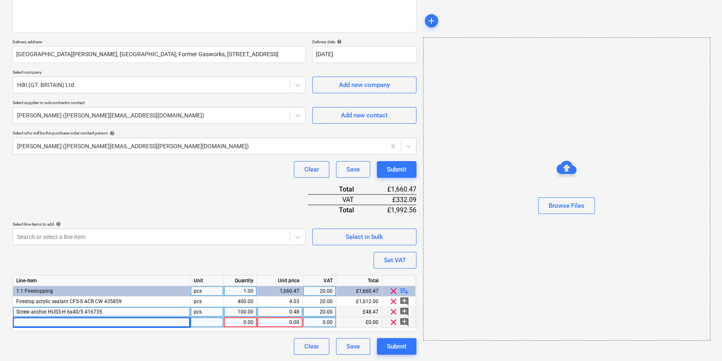
type textarea "x"
click at [36, 324] on div at bounding box center [102, 323] width 178 height 10
type input "Firestop filler mastic CFS-FIL"
type textarea "x"
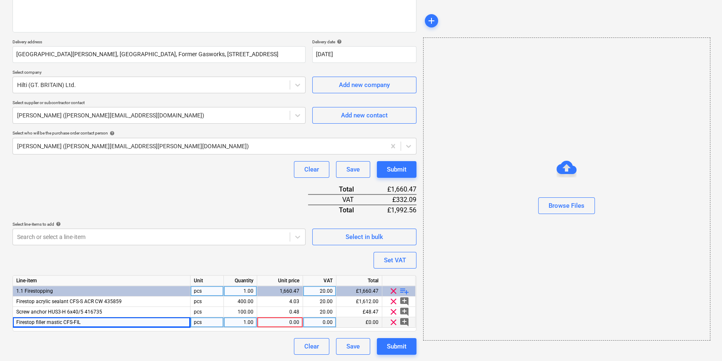
click at [86, 323] on div "Firestop filler mastic CFS-FIL" at bounding box center [102, 323] width 178 height 10
click at [98, 321] on input "Firestop filler mastic CFS-FIL" at bounding box center [101, 323] width 177 height 10
click at [97, 321] on input "Firestop filler mastic CFS-FIL" at bounding box center [101, 323] width 177 height 10
click at [93, 322] on input "Firestop filler mastic CFS-FIL" at bounding box center [101, 323] width 177 height 10
click at [90, 323] on input "Firestop filler mastic CFS-FIL" at bounding box center [101, 323] width 177 height 10
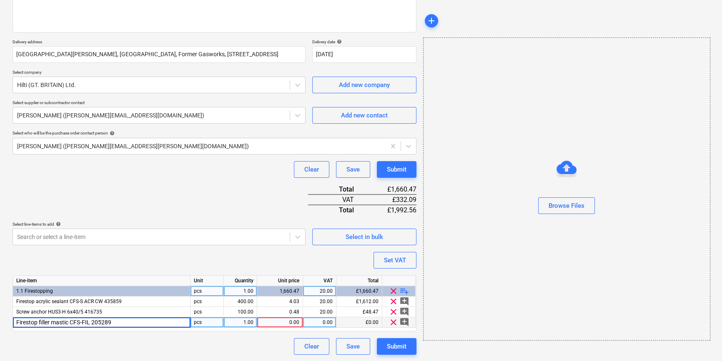
type input "Firestop filler mastic CFS-FIL 2052899"
type textarea "x"
type input "15"
type textarea "x"
type input "10"
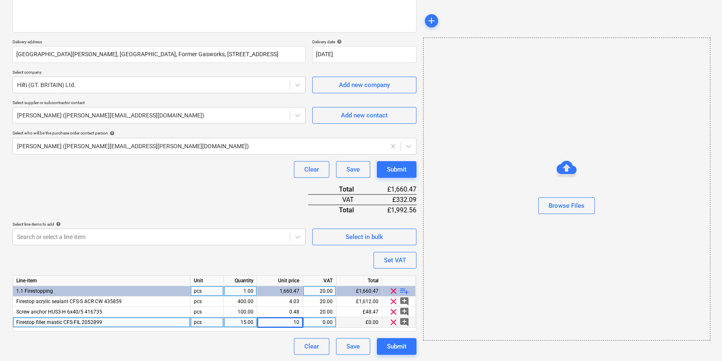
type textarea "x"
type input "20"
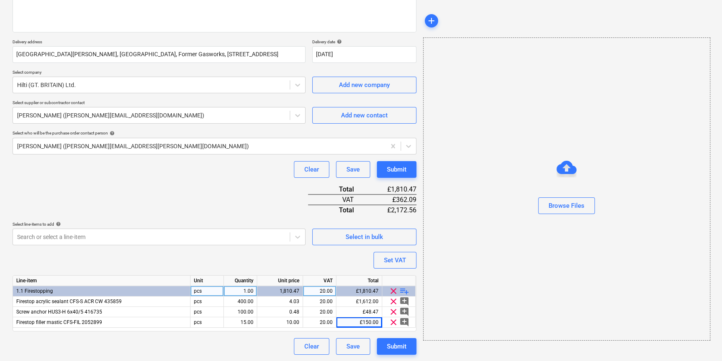
click at [404, 292] on span "playlist_add" at bounding box center [404, 291] width 10 height 10
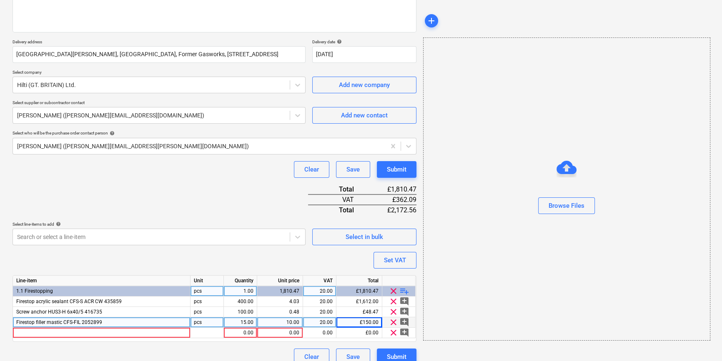
type textarea "x"
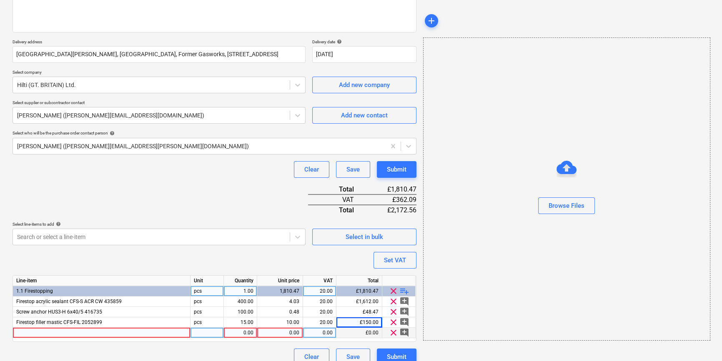
click at [23, 333] on div at bounding box center [102, 333] width 178 height 10
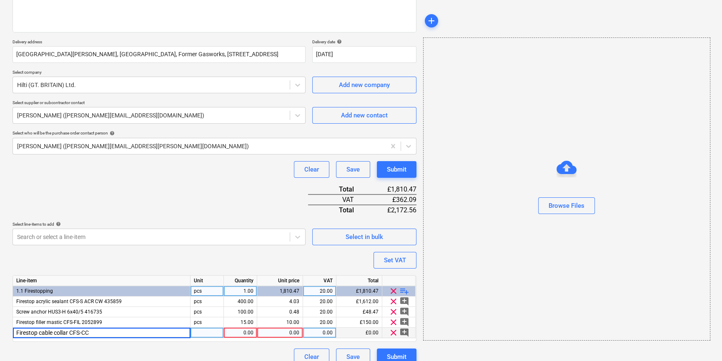
type input "Firestop cable collar CFS-CC"
type textarea "x"
click at [95, 334] on div "Firestop cable collar CFS-CC" at bounding box center [102, 333] width 178 height 10
click at [95, 333] on input "Firestop cable collar CFS-CC" at bounding box center [101, 333] width 177 height 10
click at [87, 332] on input "Firestop cable collar CFS-CC" at bounding box center [101, 333] width 177 height 10
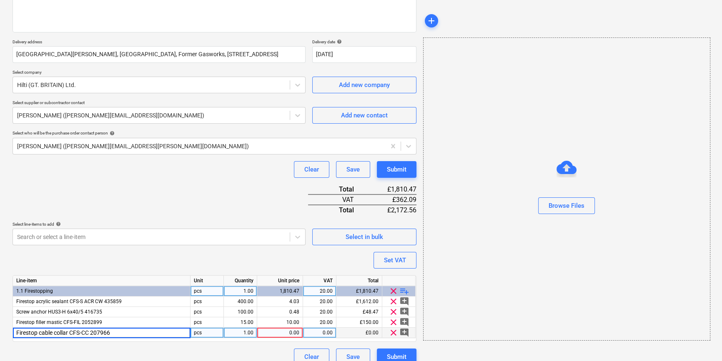
type input "Firestop cable collar CFS-CC 2079667"
type textarea "x"
type input "20"
type textarea "x"
type input "19.683"
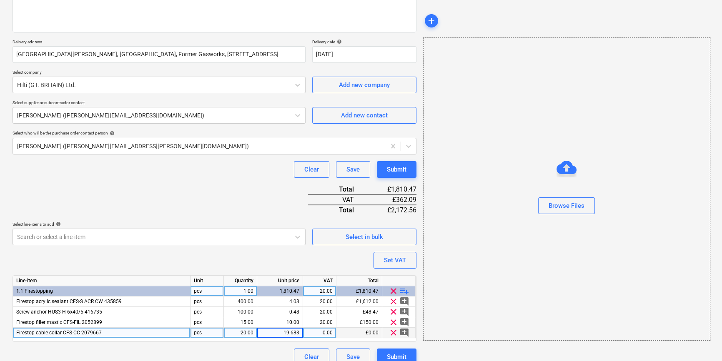
type textarea "x"
type input "20"
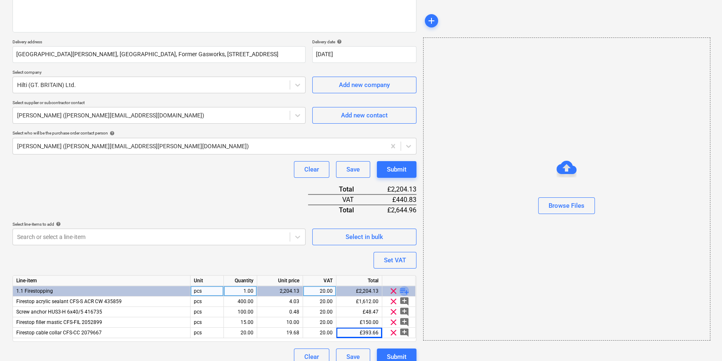
click at [400, 290] on span "playlist_add" at bounding box center [404, 291] width 10 height 10
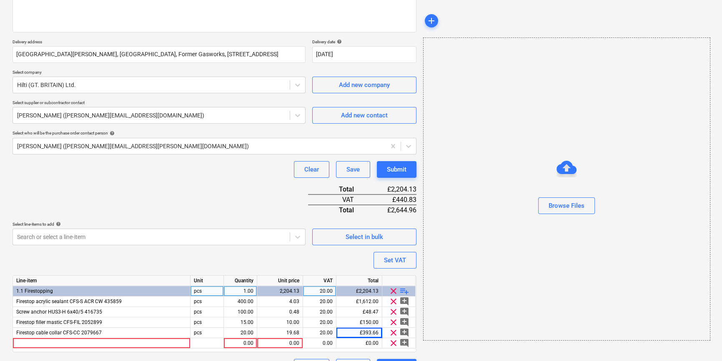
type textarea "x"
click at [43, 343] on div at bounding box center [102, 343] width 178 height 10
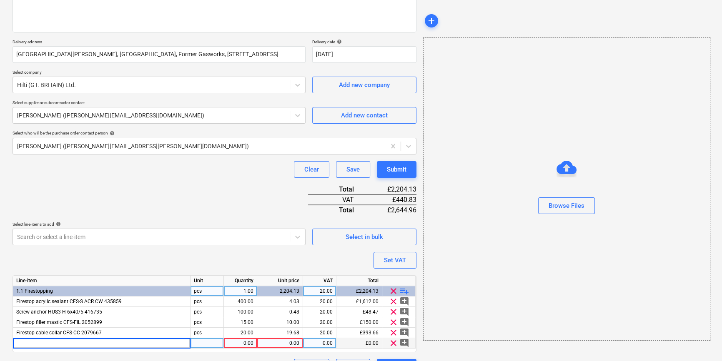
type input "Kit CFS-CT B - Coated Board 40 pack"
type textarea "x"
click at [100, 343] on div "Kit CFS-CT B - Coated Board 40 pack" at bounding box center [102, 343] width 178 height 10
click at [115, 342] on input "Kit CFS-CT B - Coated Board 40 pack" at bounding box center [101, 343] width 177 height 10
type input "Kit CFS-CT B - Coated Board 40 pack 3939070"
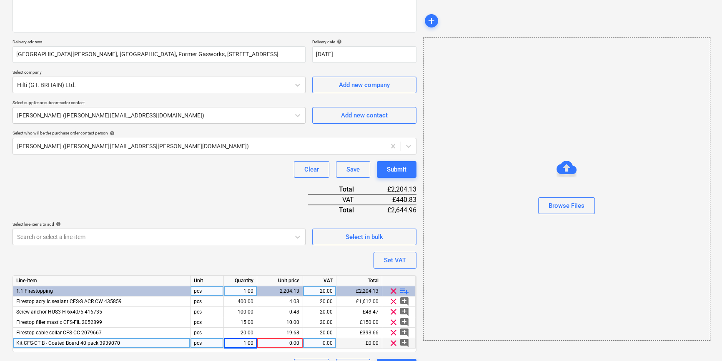
type textarea "x"
click at [285, 341] on div "0.00" at bounding box center [279, 343] width 39 height 10
type input "806.40"
type textarea "x"
click at [285, 341] on div "806.40" at bounding box center [279, 343] width 39 height 10
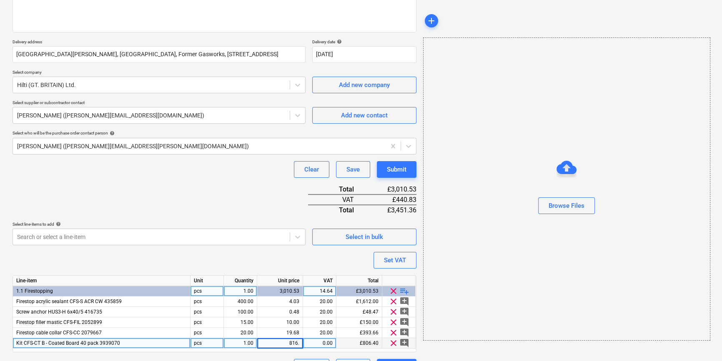
type input "816.4"
type textarea "x"
type input "20"
click at [405, 289] on span "playlist_add" at bounding box center [404, 291] width 10 height 10
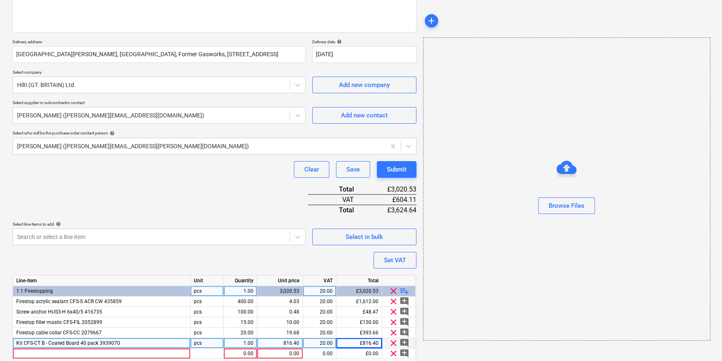
type textarea "x"
click at [53, 354] on div at bounding box center [102, 354] width 178 height 10
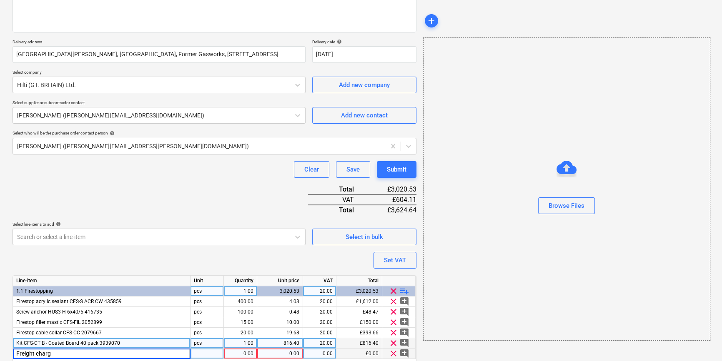
type input "Freight charge"
type textarea "x"
type input "27"
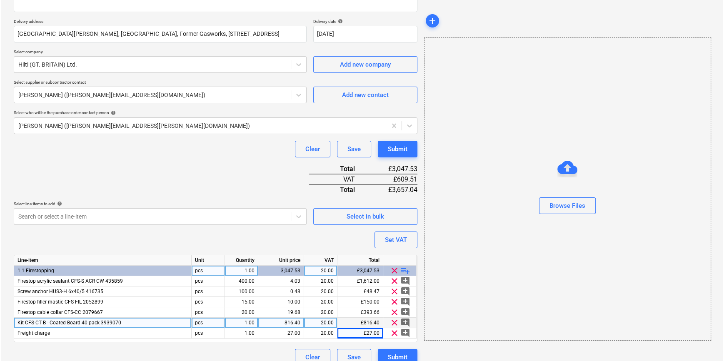
scroll to position [148, 0]
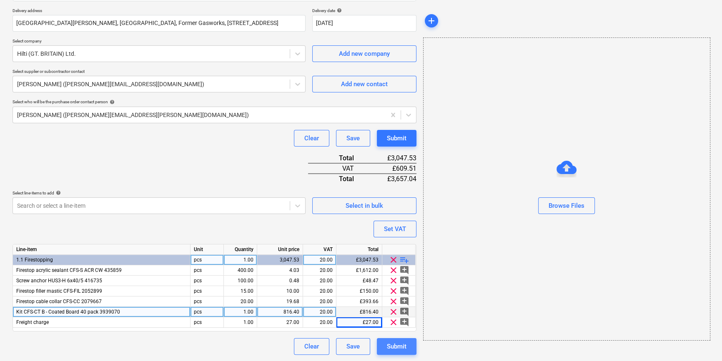
click at [402, 348] on div "Submit" at bounding box center [397, 346] width 20 height 11
type textarea "x"
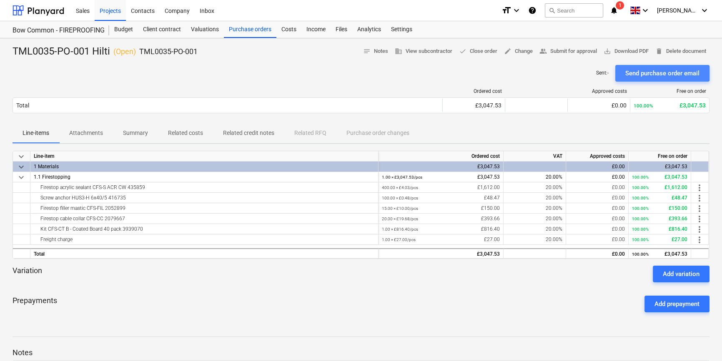
click at [658, 73] on div "Send purchase order email" at bounding box center [662, 73] width 74 height 11
click at [640, 50] on span "save_alt Download PDF" at bounding box center [625, 52] width 45 height 10
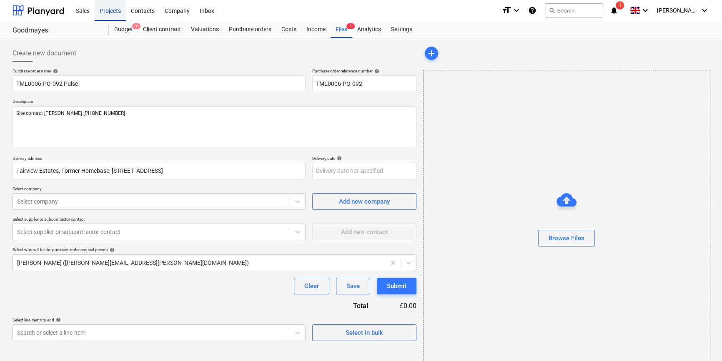
type textarea "x"
click at [108, 14] on div "Projects" at bounding box center [110, 10] width 31 height 21
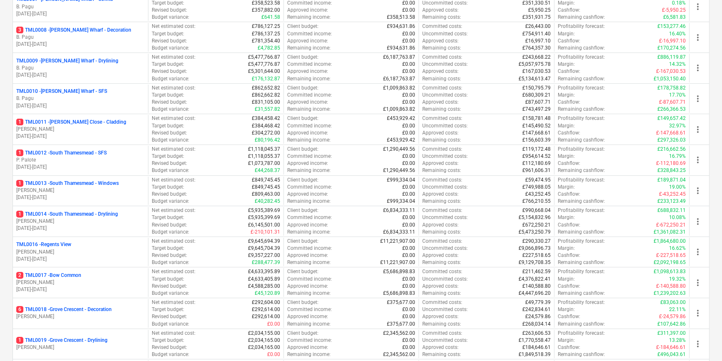
scroll to position [341, 0]
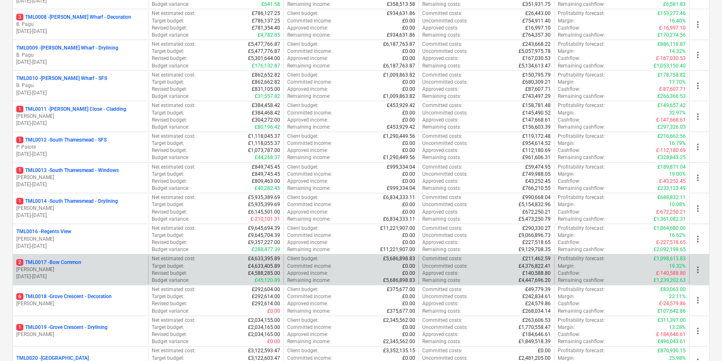
click at [72, 270] on p "[PERSON_NAME]" at bounding box center [80, 269] width 128 height 7
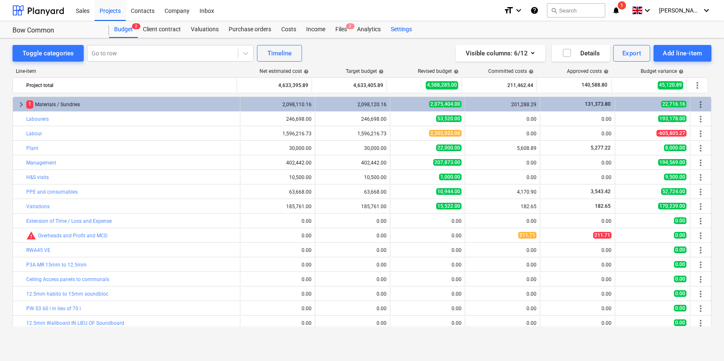
click at [401, 30] on div "Settings" at bounding box center [401, 29] width 31 height 17
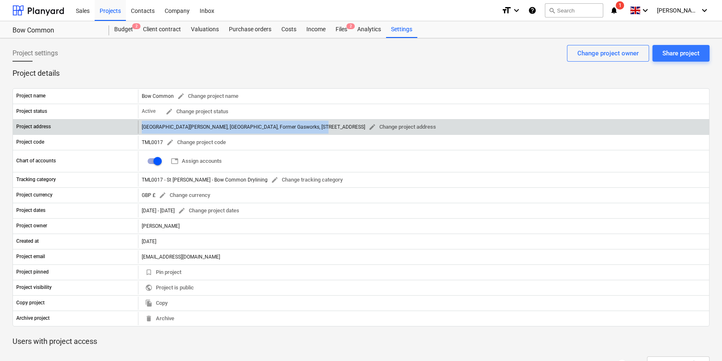
drag, startPoint x: 320, startPoint y: 125, endPoint x: 140, endPoint y: 126, distance: 179.6
click at [140, 126] on div "[GEOGRAPHIC_DATA][PERSON_NAME], [GEOGRAPHIC_DATA], Former Gasworks, [STREET_ADD…" at bounding box center [423, 126] width 571 height 13
copy div "[GEOGRAPHIC_DATA][PERSON_NAME], [GEOGRAPHIC_DATA], Former Gasworks, [STREET_ADD…"
